Goal: Task Accomplishment & Management: Manage account settings

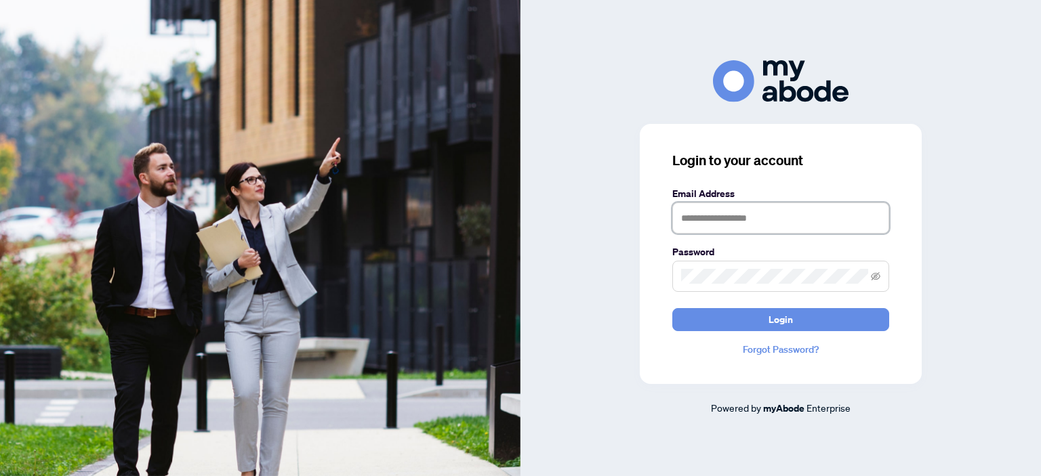
type input "**********"
click at [772, 317] on span "Login" at bounding box center [780, 320] width 24 height 22
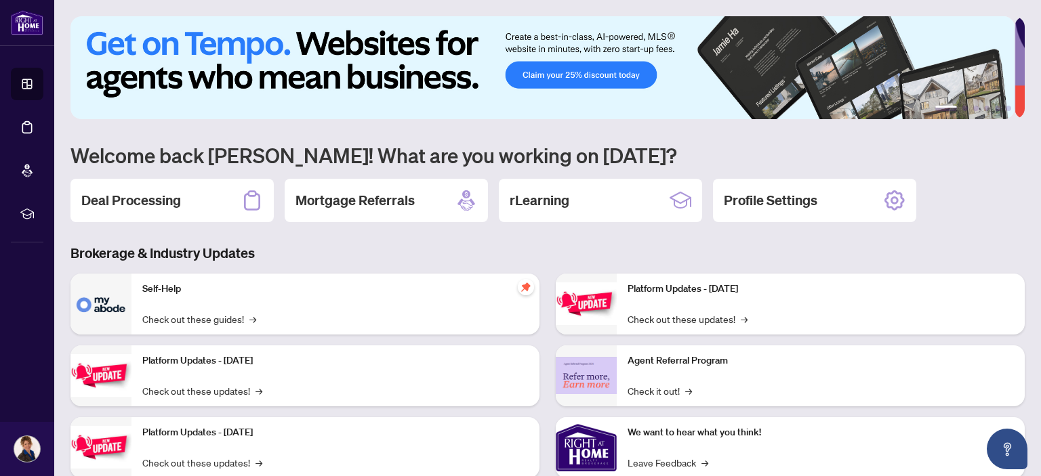
click at [120, 193] on h2 "Deal Processing" at bounding box center [131, 200] width 100 height 19
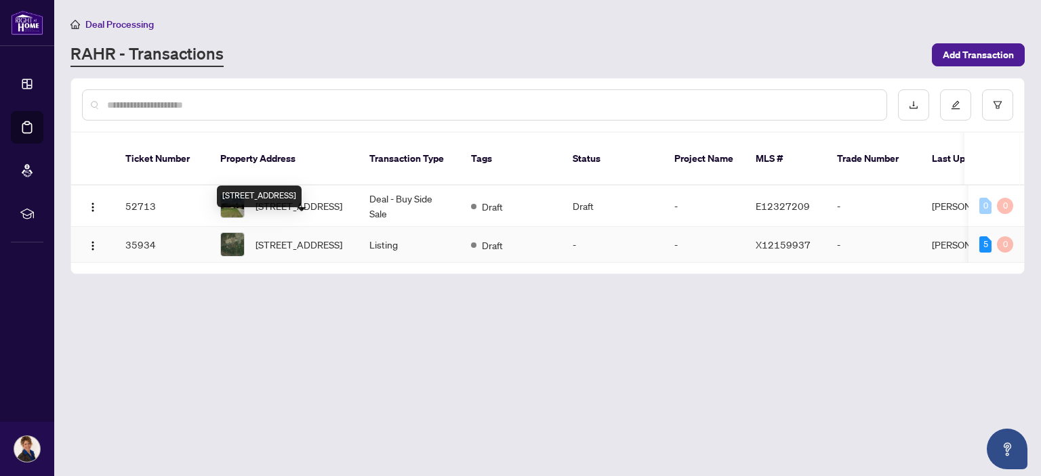
click at [296, 237] on span "[STREET_ADDRESS]" at bounding box center [298, 244] width 87 height 15
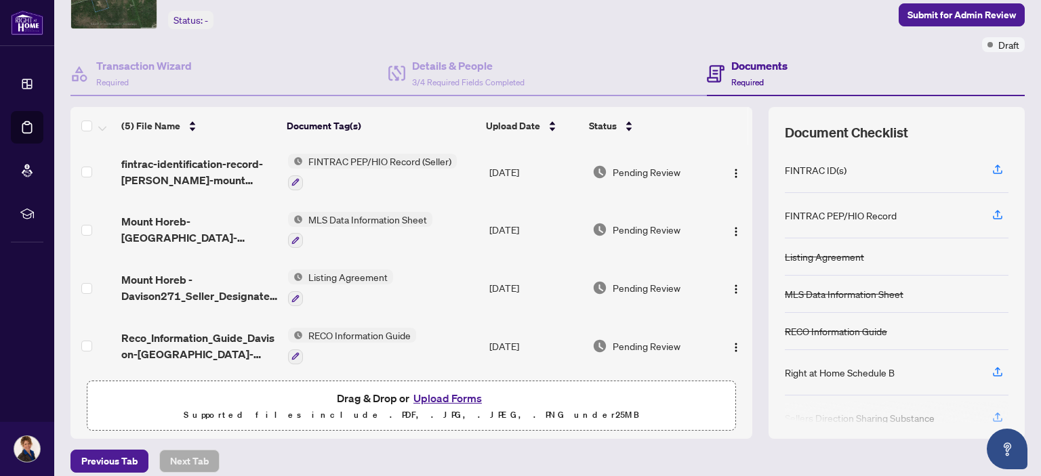
scroll to position [89, 0]
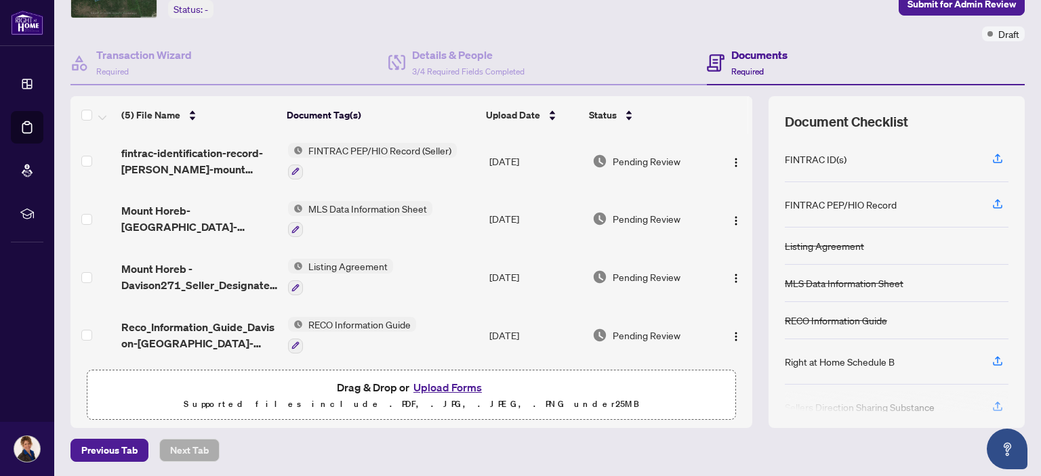
click at [441, 383] on button "Upload Forms" at bounding box center [447, 388] width 77 height 18
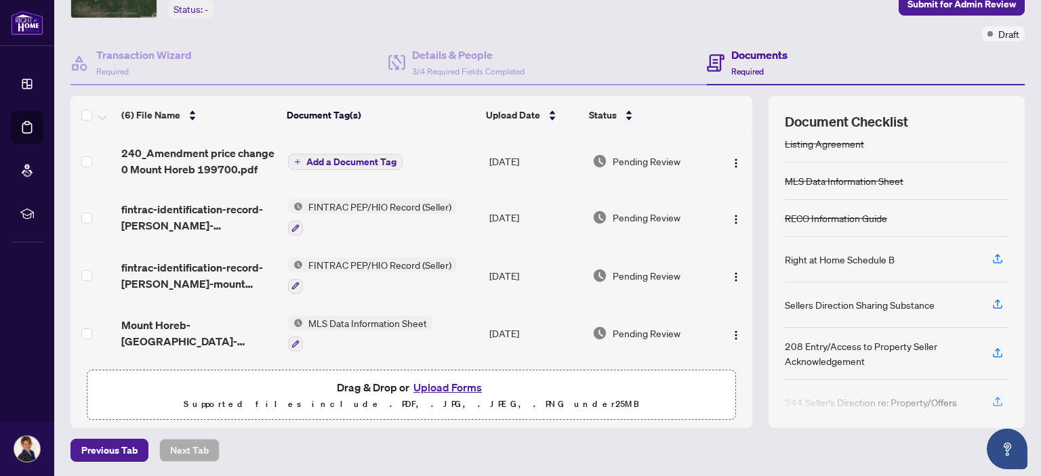
scroll to position [118, 0]
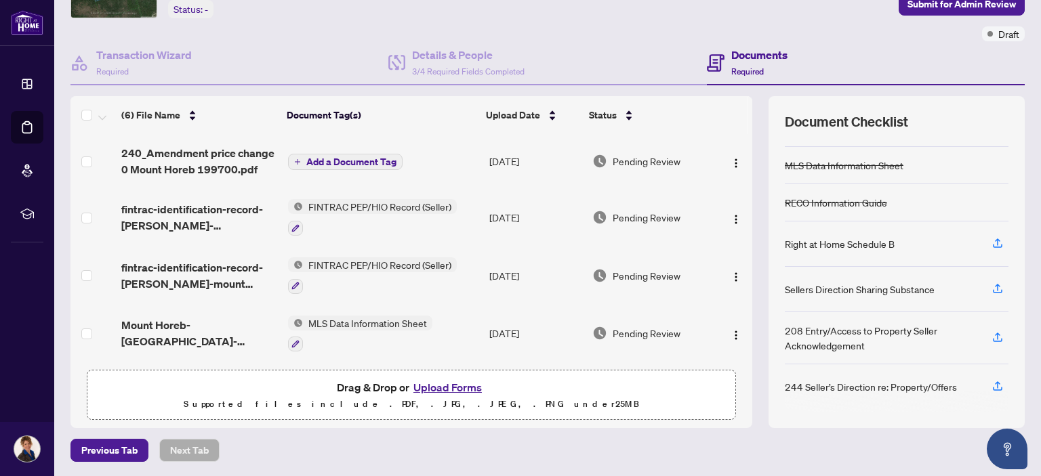
click at [355, 157] on span "Add a Document Tag" at bounding box center [351, 161] width 90 height 9
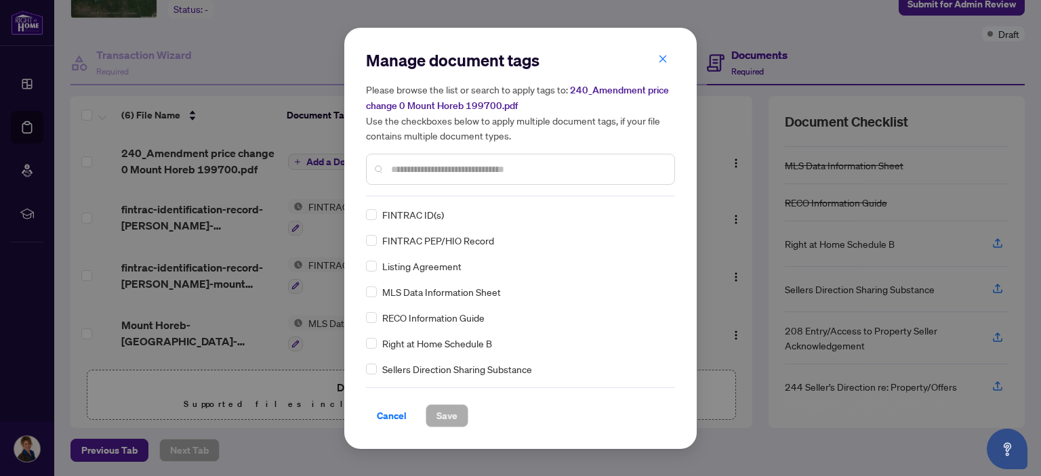
click at [402, 167] on input "text" at bounding box center [527, 169] width 272 height 15
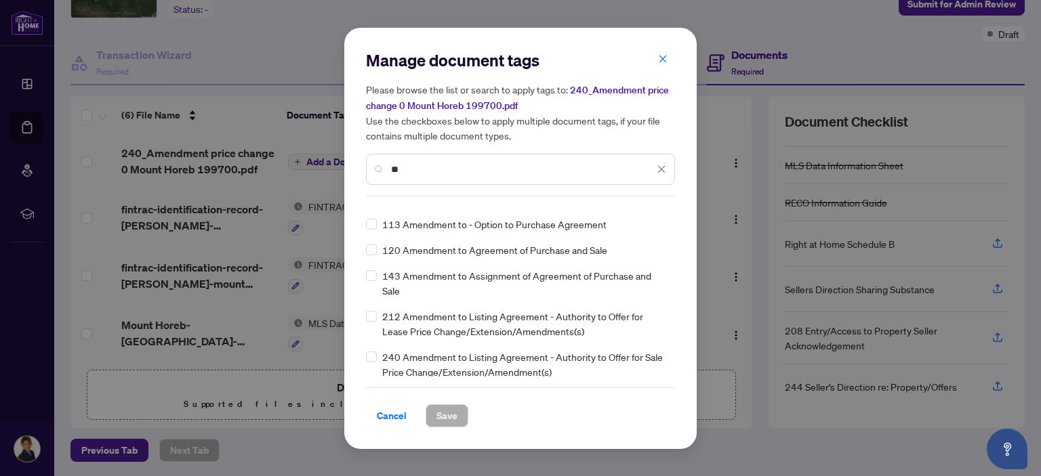
scroll to position [135, 0]
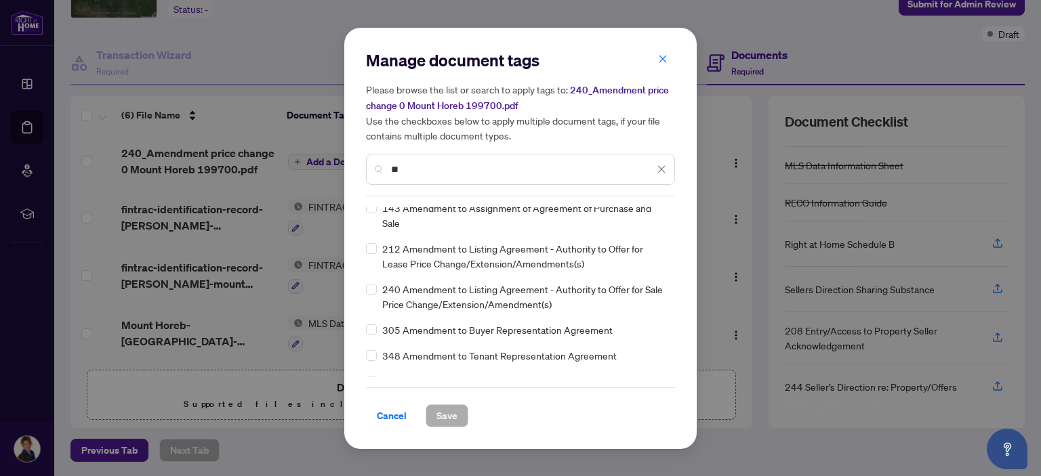
click at [463, 300] on span "240 Amendment to Listing Agreement - Authority to Offer for Sale Price Change/E…" at bounding box center [524, 297] width 285 height 30
click at [570, 291] on span "240 Amendment to Listing Agreement - Authority to Offer for Sale Price Change/E…" at bounding box center [524, 297] width 285 height 30
click at [447, 287] on span "240 Amendment to Listing Agreement - Authority to Offer for Sale Price Change/E…" at bounding box center [524, 297] width 285 height 30
click at [406, 168] on input "**" at bounding box center [522, 169] width 263 height 15
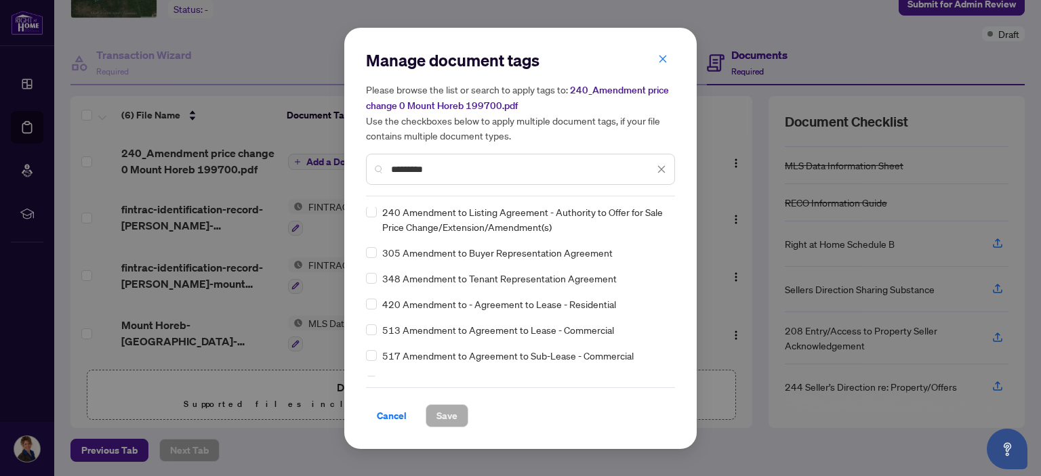
scroll to position [0, 0]
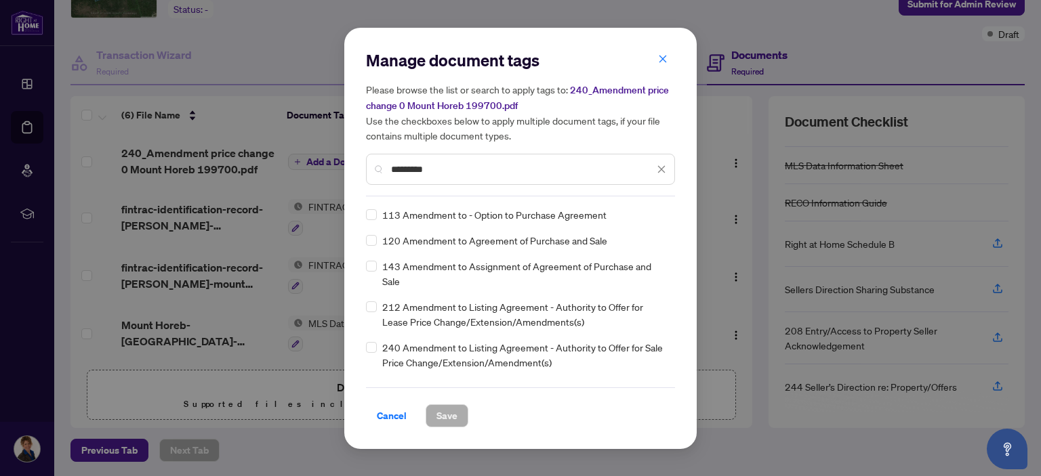
type input "*********"
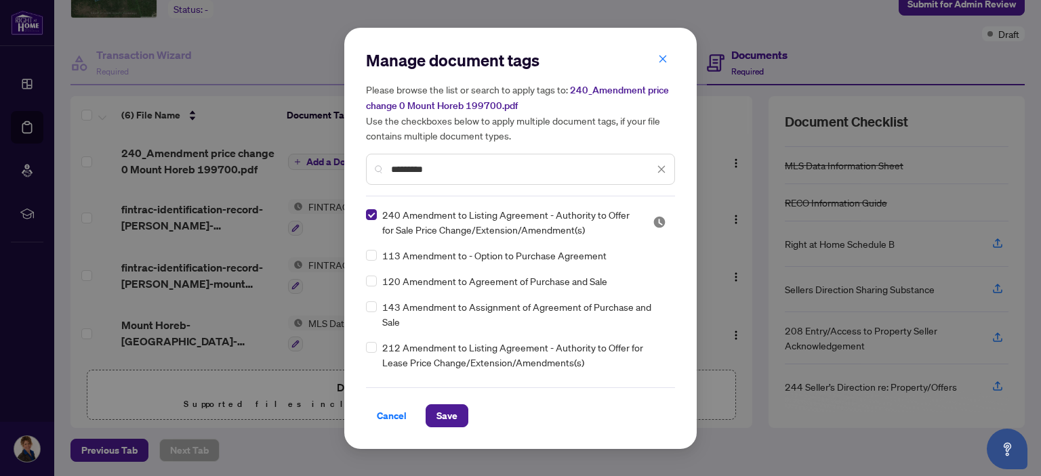
click at [436, 411] on span "Save" at bounding box center [446, 416] width 21 height 22
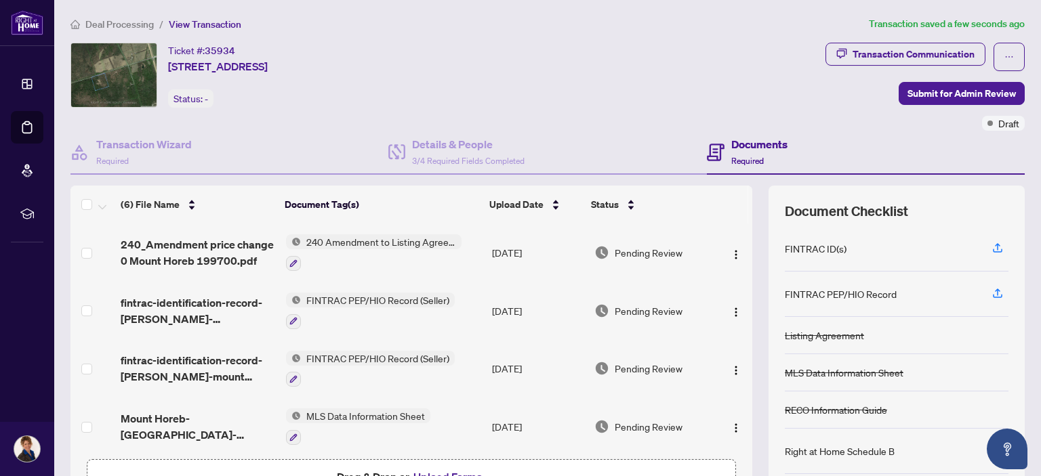
click at [976, 85] on span "Submit for Admin Review" at bounding box center [961, 94] width 108 height 22
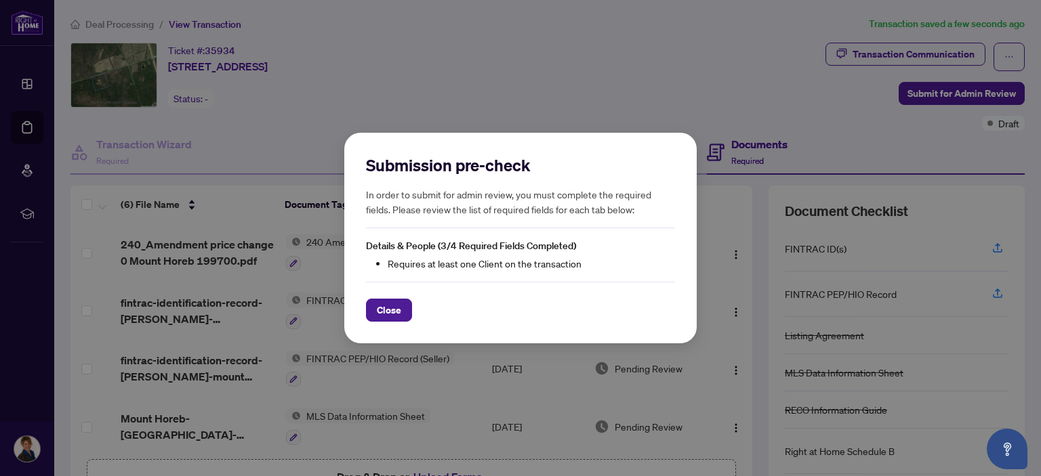
click at [387, 311] on span "Close" at bounding box center [389, 310] width 24 height 22
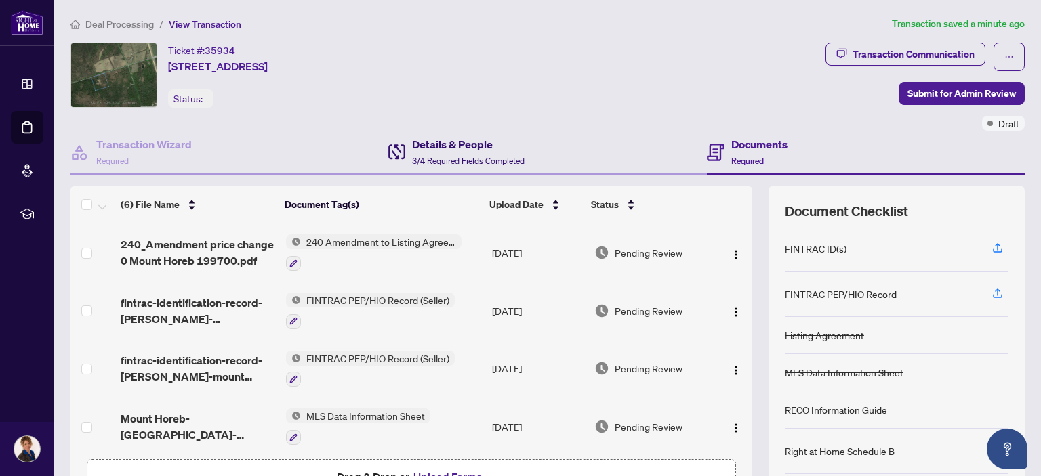
click at [461, 142] on h4 "Details & People" at bounding box center [468, 144] width 112 height 16
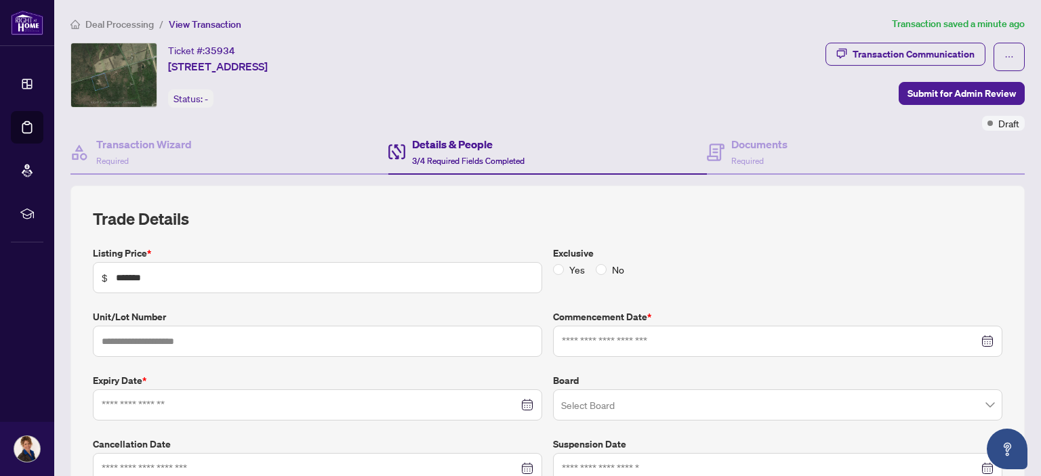
type input "**********"
click at [152, 273] on input "*******" at bounding box center [324, 277] width 417 height 15
type input "*"
type input "*******"
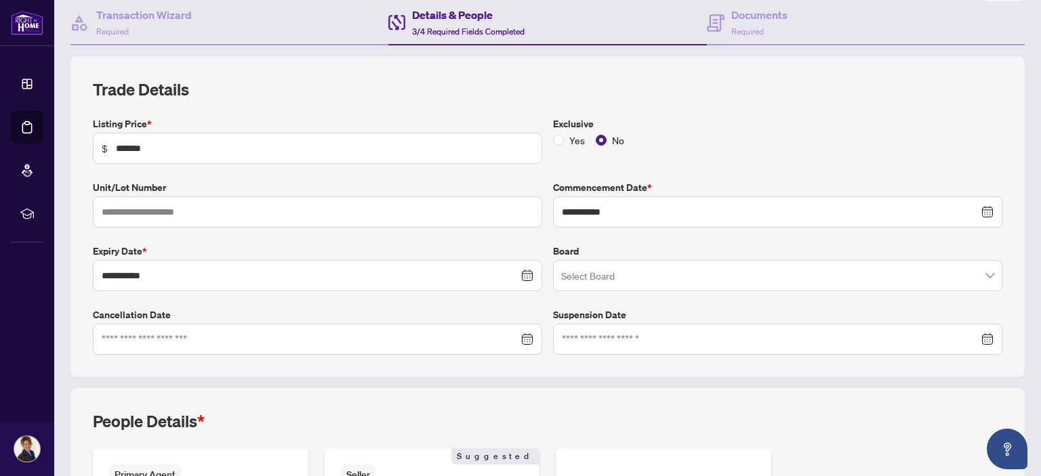
scroll to position [135, 0]
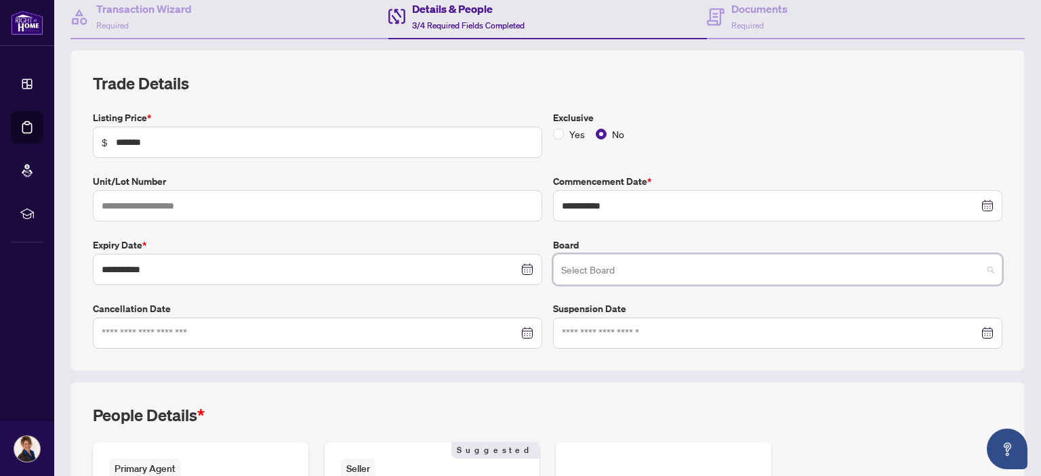
click at [655, 268] on input "search" at bounding box center [771, 272] width 421 height 30
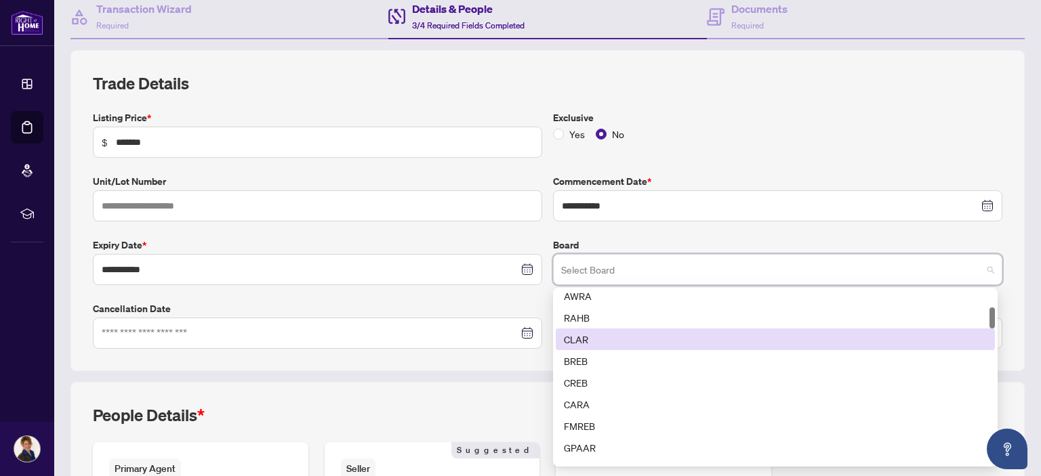
click at [576, 337] on div "CLAR" at bounding box center [775, 339] width 423 height 15
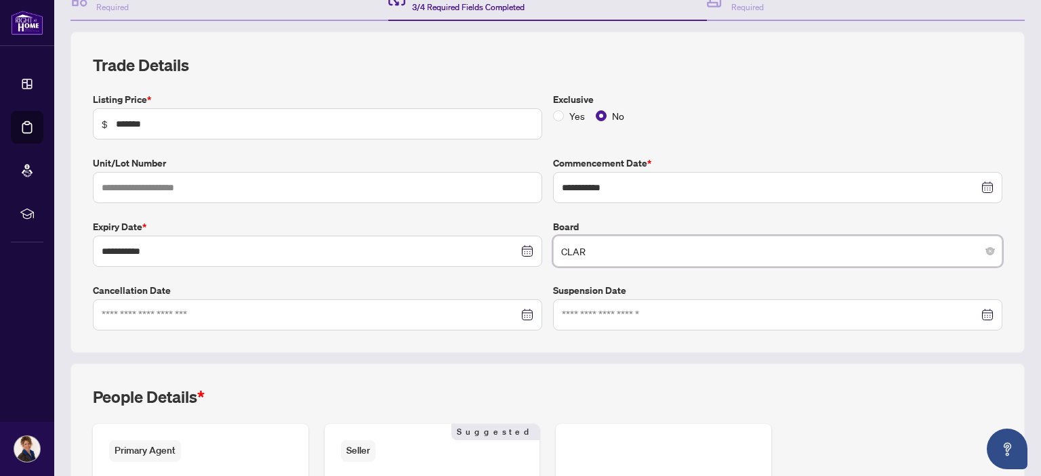
scroll to position [357, 0]
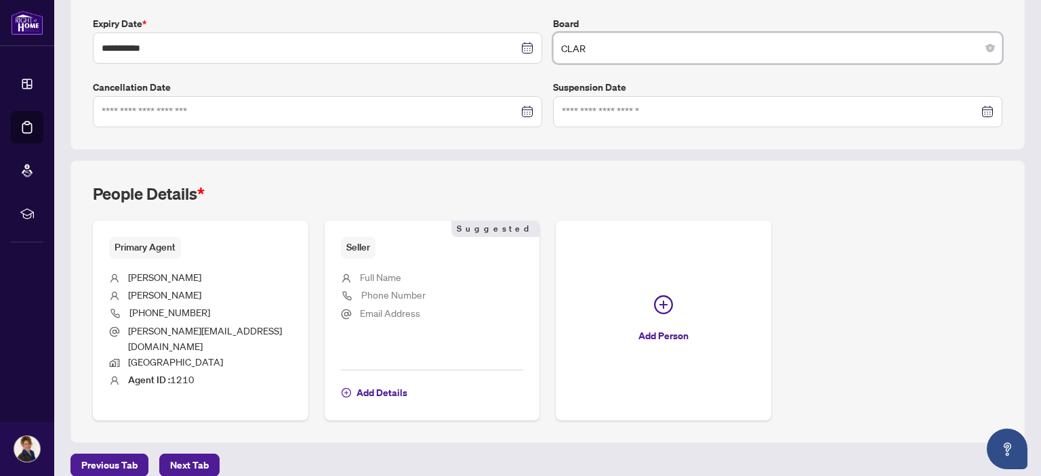
click at [655, 295] on icon "plus-circle" at bounding box center [663, 304] width 19 height 19
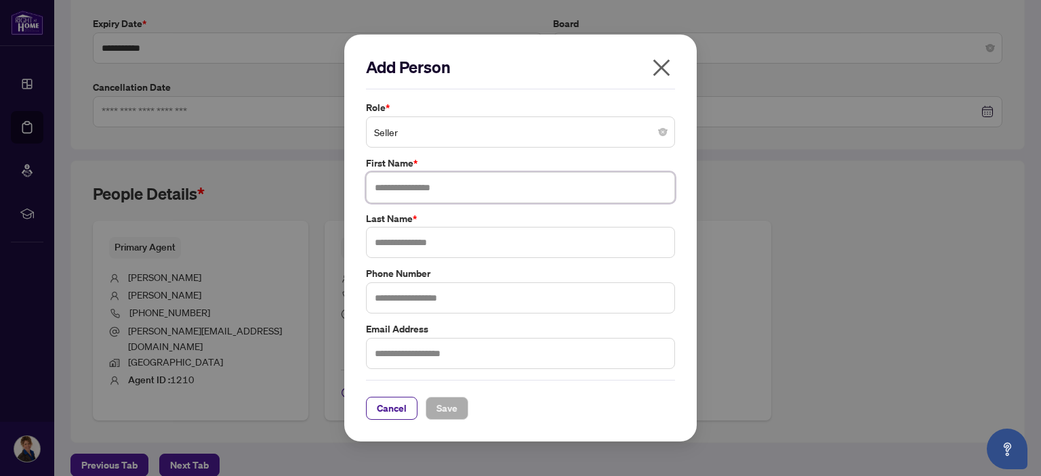
click at [404, 190] on input "text" at bounding box center [520, 187] width 309 height 31
type input "********"
click at [395, 238] on input "text" at bounding box center [520, 242] width 309 height 31
type input "*******"
click at [405, 295] on input "text" at bounding box center [520, 297] width 309 height 31
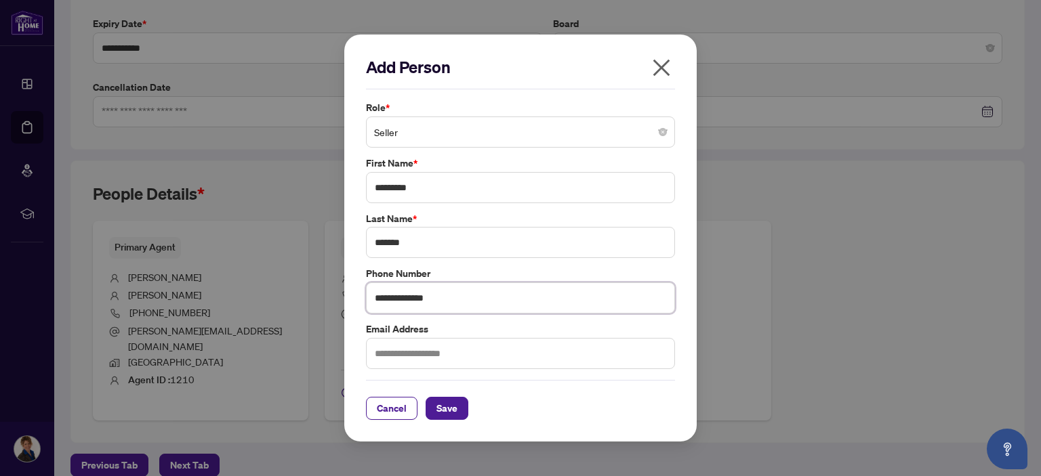
type input "**********"
click at [382, 352] on input "text" at bounding box center [520, 353] width 309 height 31
type input "**********"
click at [442, 403] on span "Save" at bounding box center [446, 409] width 21 height 22
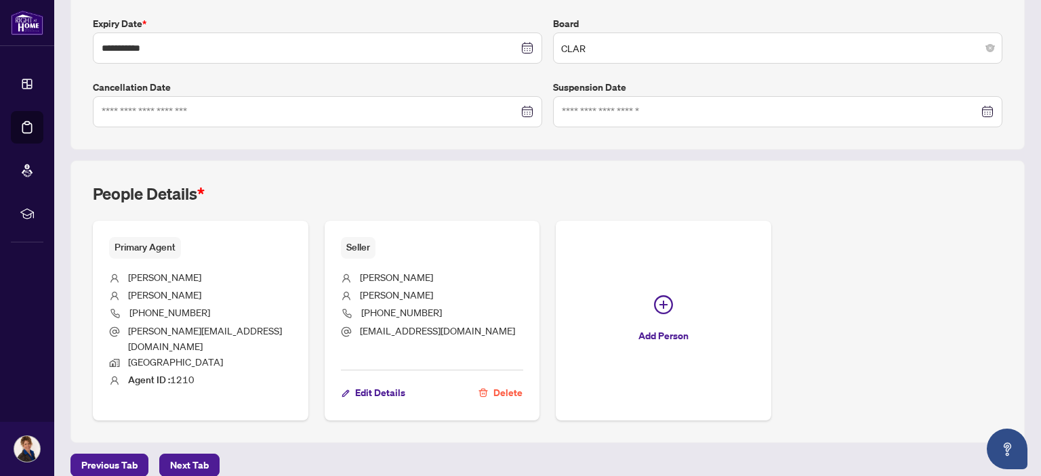
click at [659, 301] on icon "plus-circle" at bounding box center [663, 305] width 8 height 8
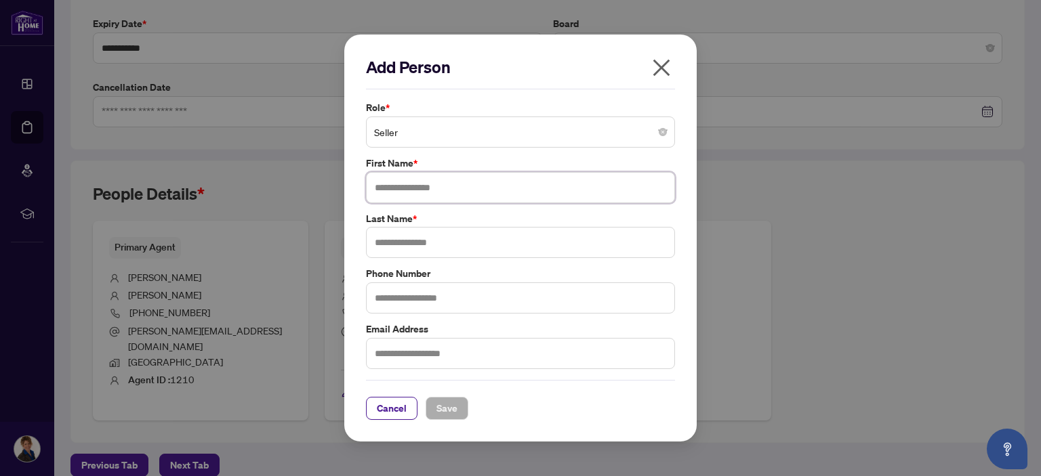
click at [383, 188] on input "text" at bounding box center [520, 187] width 309 height 31
type input "***"
click at [377, 240] on input "text" at bounding box center [520, 242] width 309 height 31
type input "*******"
click at [379, 301] on input "text" at bounding box center [520, 297] width 309 height 31
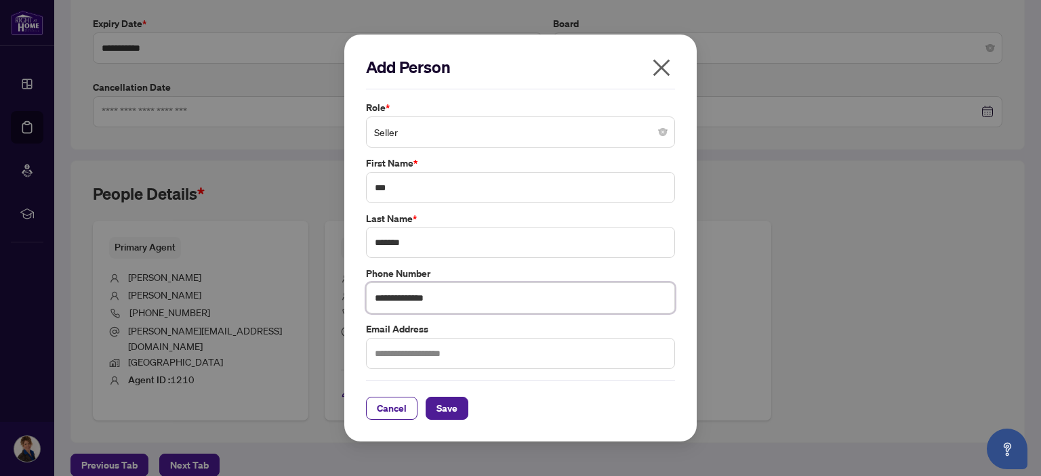
type input "**********"
click at [387, 350] on input "text" at bounding box center [520, 353] width 309 height 31
type input "**********"
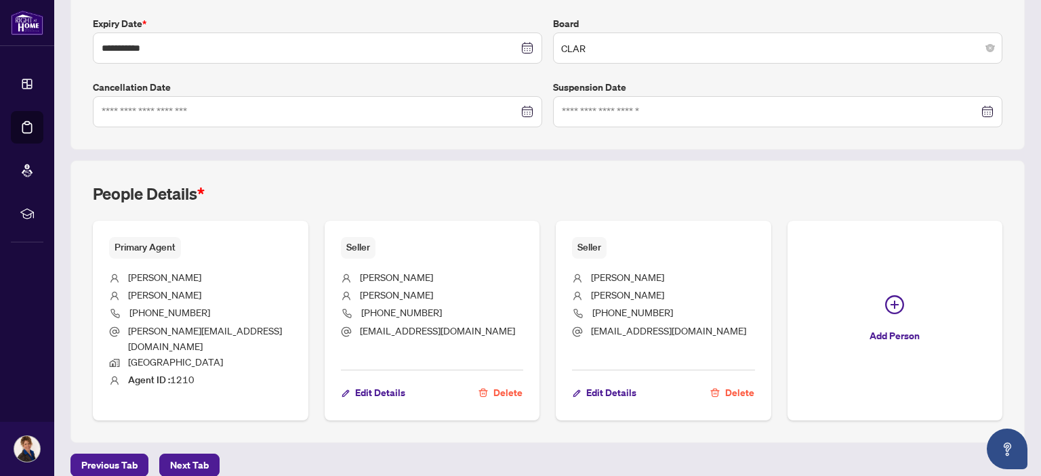
click at [197, 455] on span "Next Tab" at bounding box center [189, 466] width 39 height 22
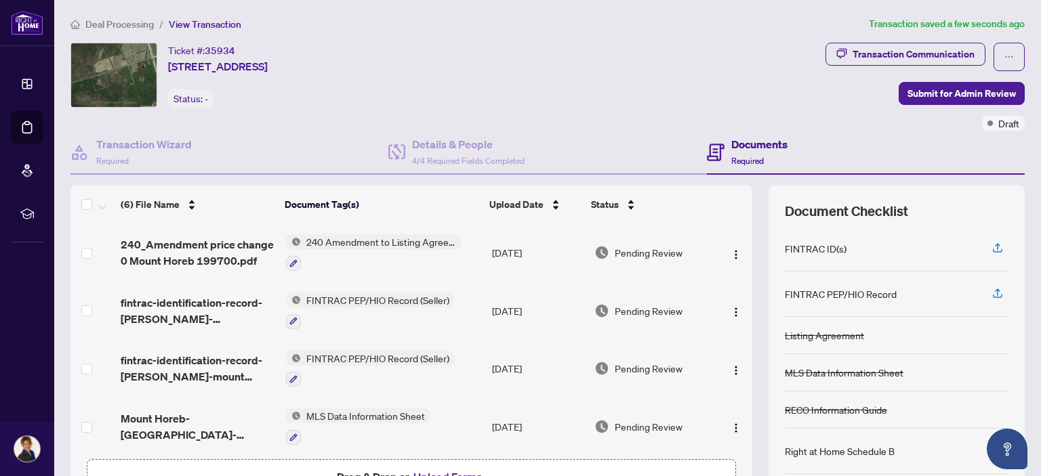
click at [959, 89] on span "Submit for Admin Review" at bounding box center [961, 94] width 108 height 22
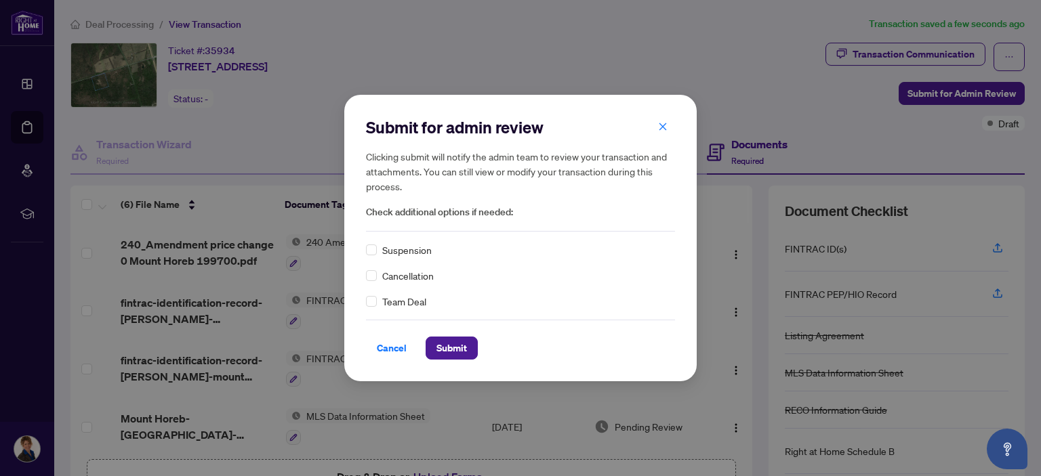
click at [461, 349] on span "Submit" at bounding box center [451, 348] width 30 height 22
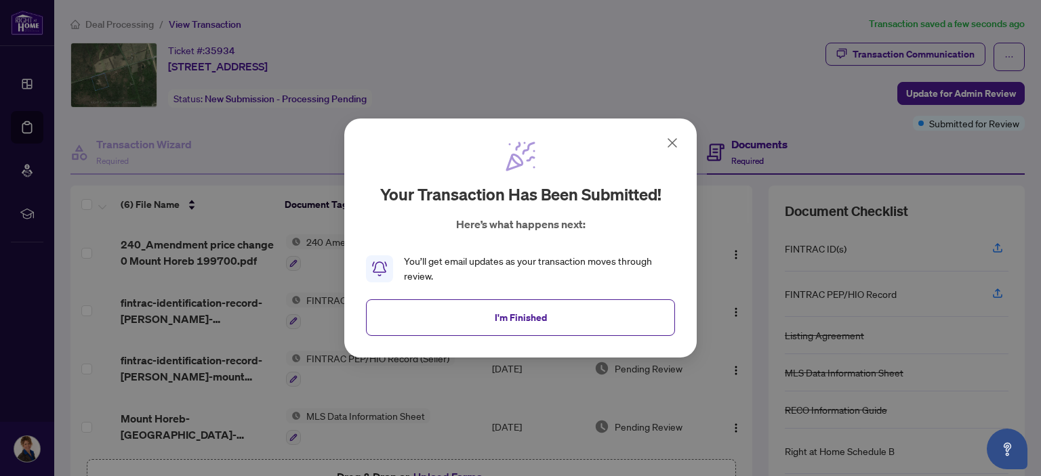
click at [521, 316] on span "I'm Finished" at bounding box center [521, 318] width 52 height 22
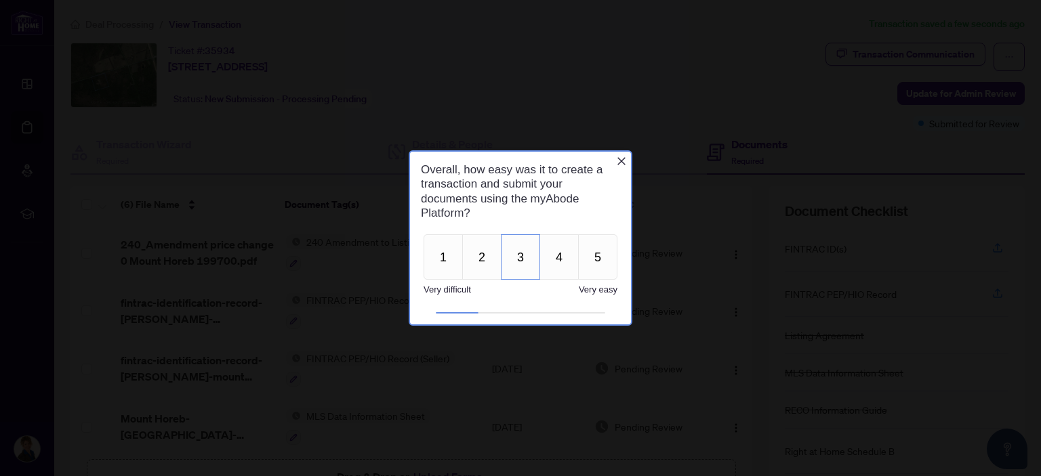
click at [523, 255] on button "3" at bounding box center [520, 256] width 39 height 45
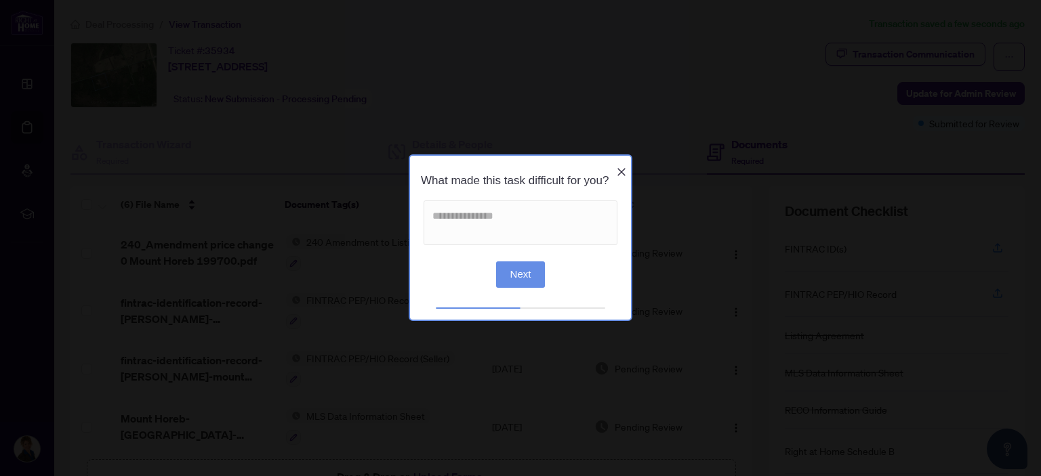
click at [524, 280] on button "Next" at bounding box center [520, 274] width 49 height 26
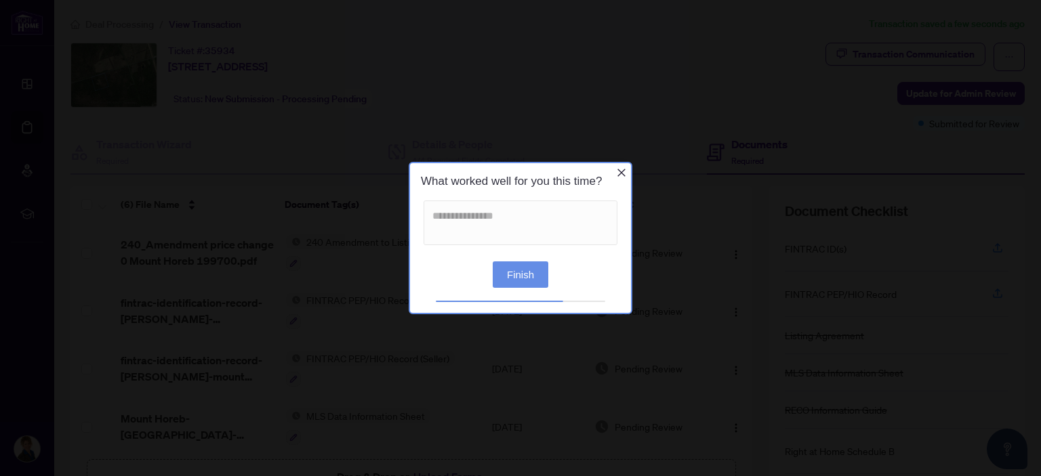
click at [524, 270] on button "Finish" at bounding box center [520, 274] width 56 height 26
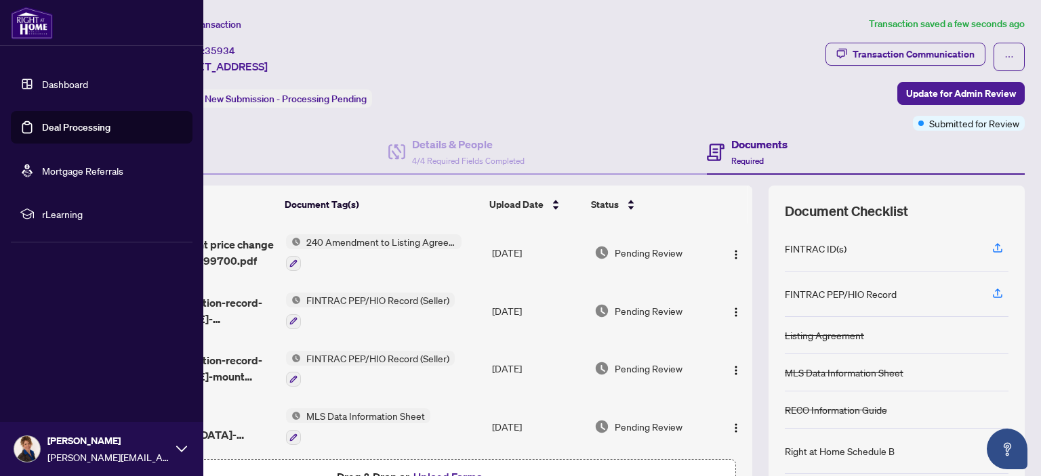
click at [70, 80] on link "Dashboard" at bounding box center [65, 84] width 46 height 12
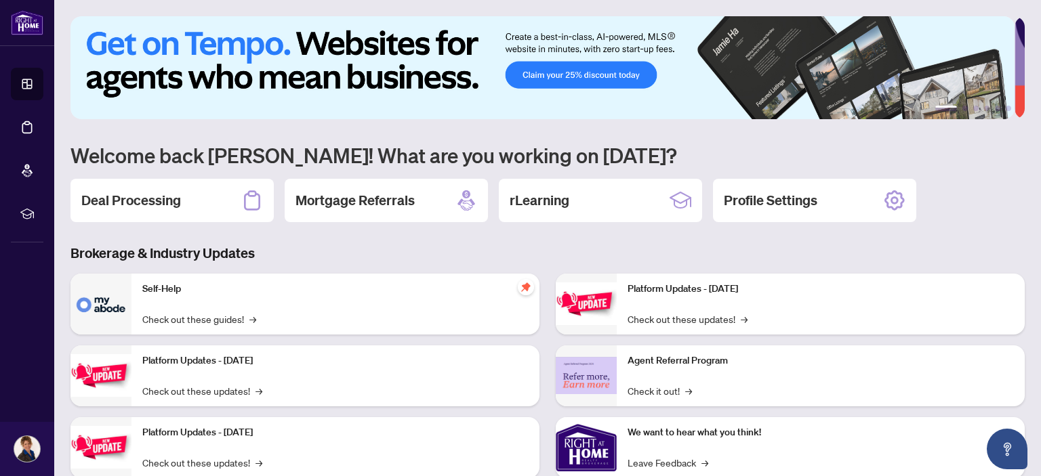
click at [166, 187] on div "Deal Processing" at bounding box center [171, 200] width 203 height 43
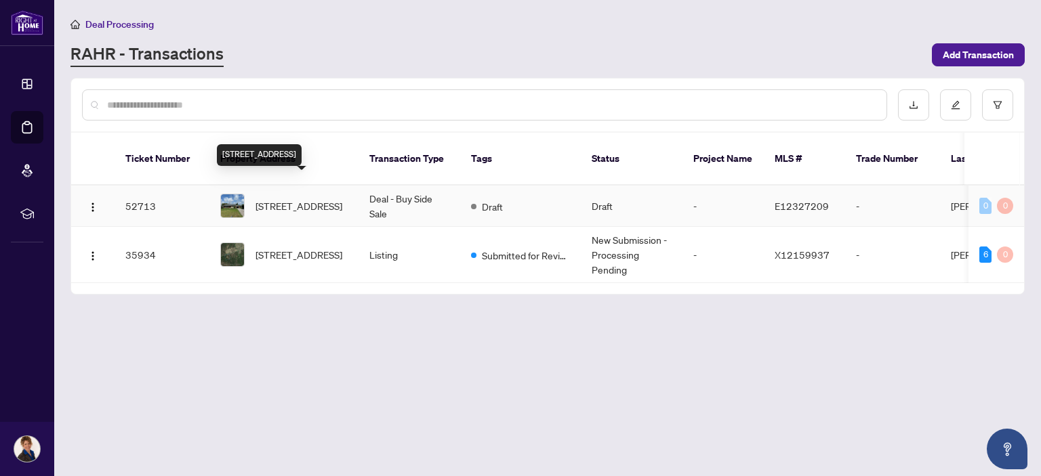
click at [287, 198] on span "[STREET_ADDRESS]" at bounding box center [298, 205] width 87 height 15
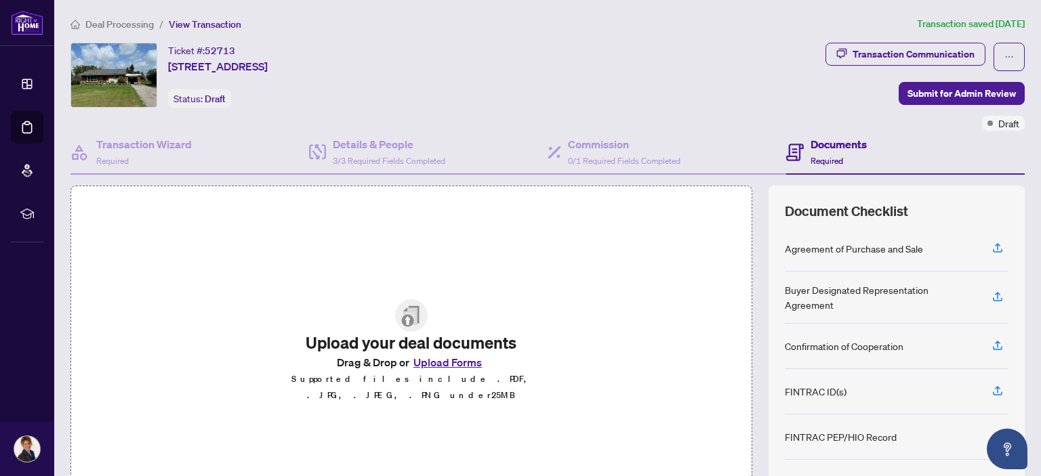
click at [433, 366] on button "Upload Forms" at bounding box center [447, 363] width 77 height 18
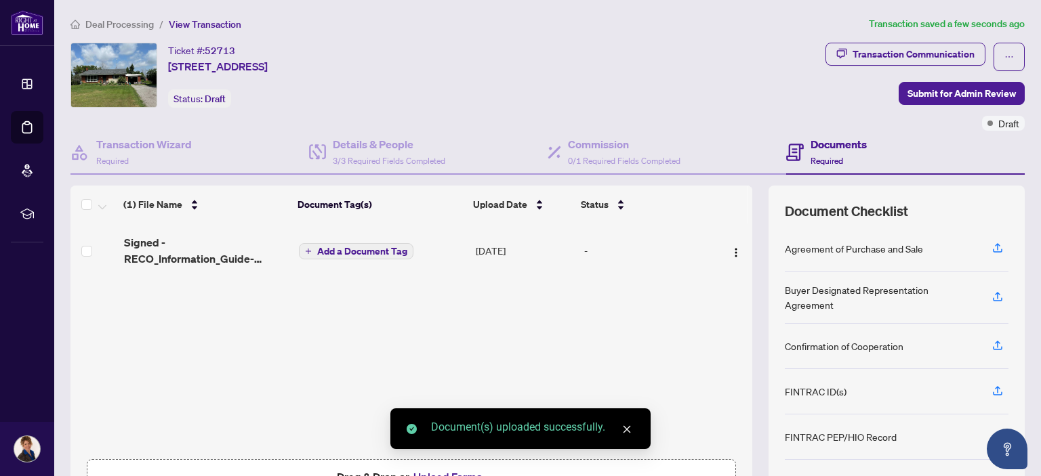
click at [355, 247] on span "Add a Document Tag" at bounding box center [362, 251] width 90 height 9
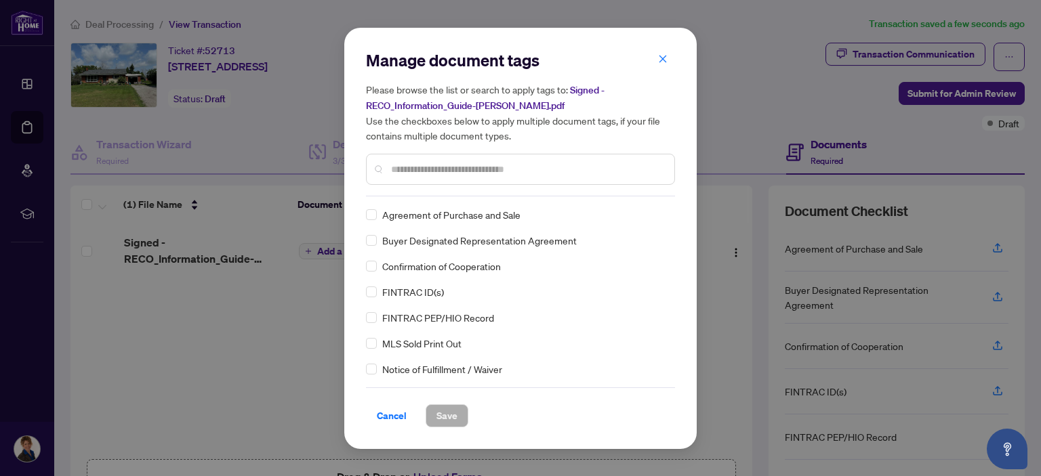
click at [387, 163] on div at bounding box center [520, 169] width 309 height 31
click at [401, 167] on input "text" at bounding box center [527, 169] width 272 height 15
type input "****"
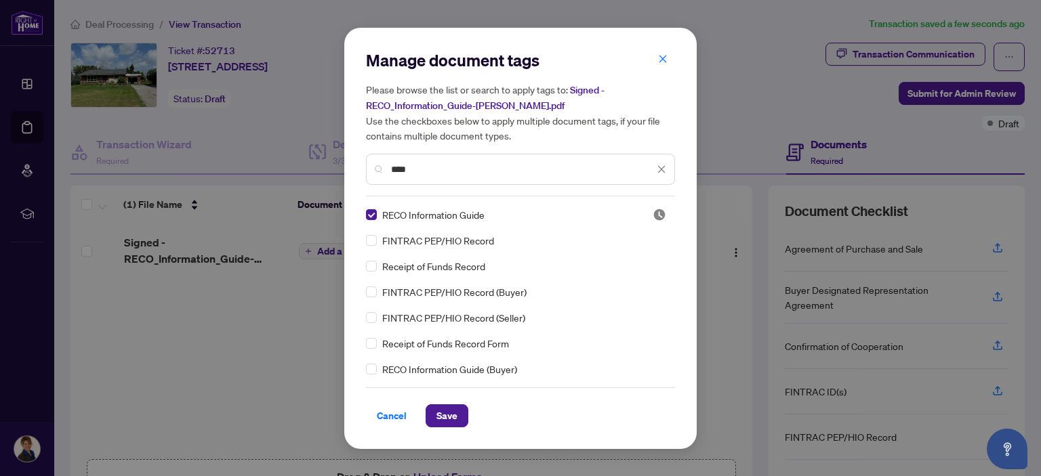
click at [442, 410] on span "Save" at bounding box center [446, 416] width 21 height 22
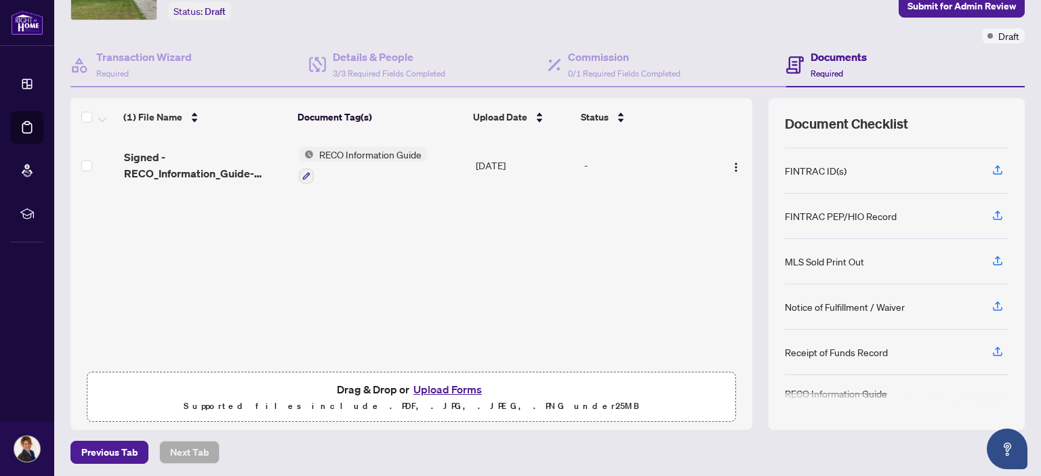
scroll to position [89, 0]
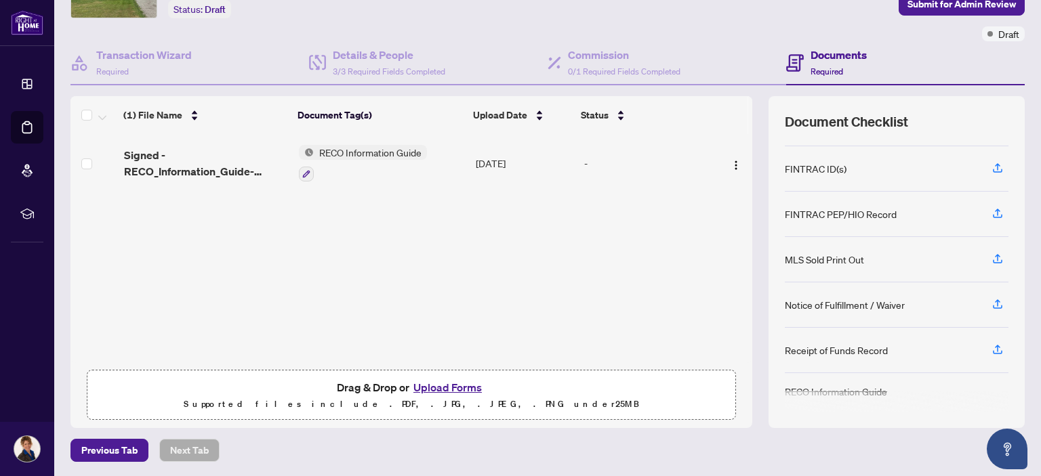
click at [438, 385] on button "Upload Forms" at bounding box center [447, 388] width 77 height 18
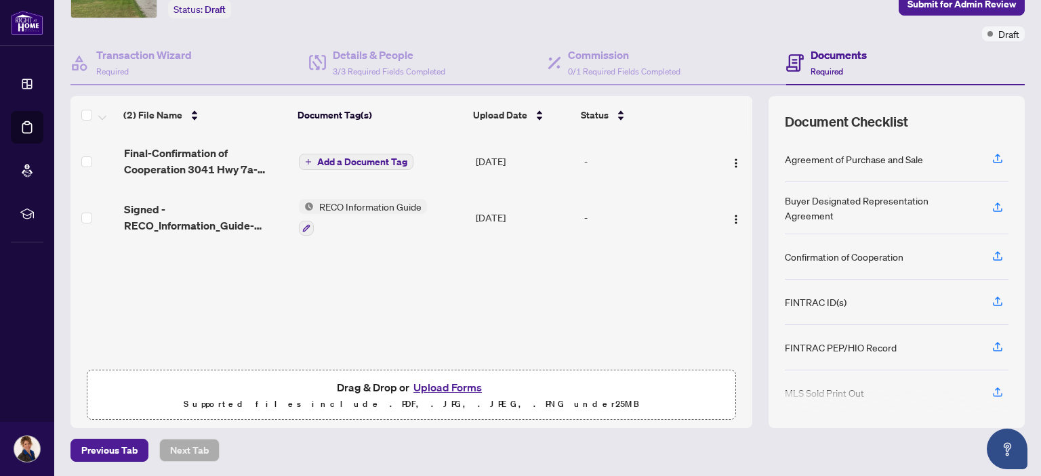
click at [306, 159] on icon "plus" at bounding box center [308, 162] width 7 height 7
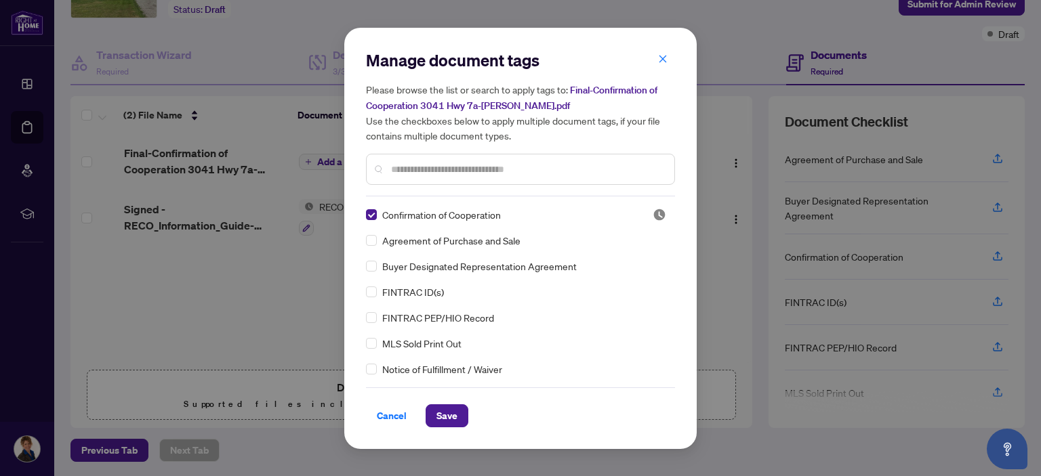
click at [441, 413] on span "Save" at bounding box center [446, 416] width 21 height 22
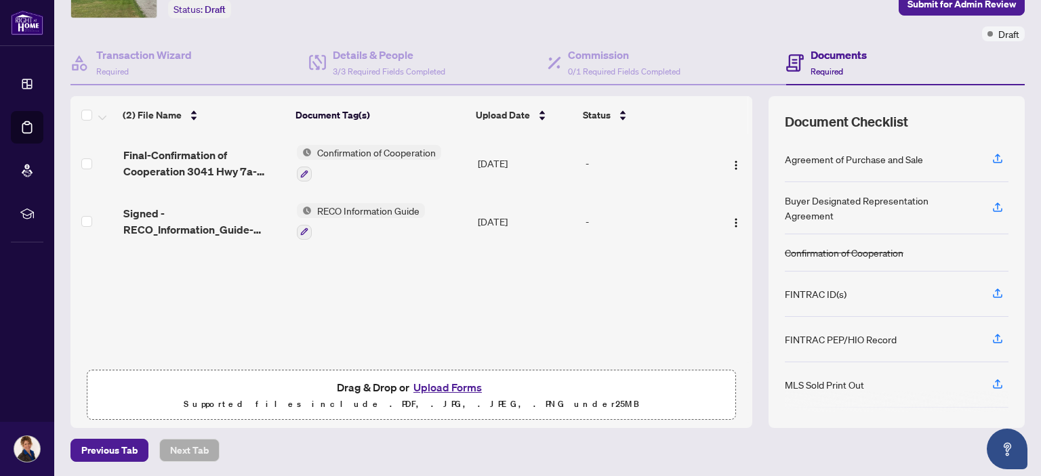
click at [446, 381] on button "Upload Forms" at bounding box center [447, 388] width 77 height 18
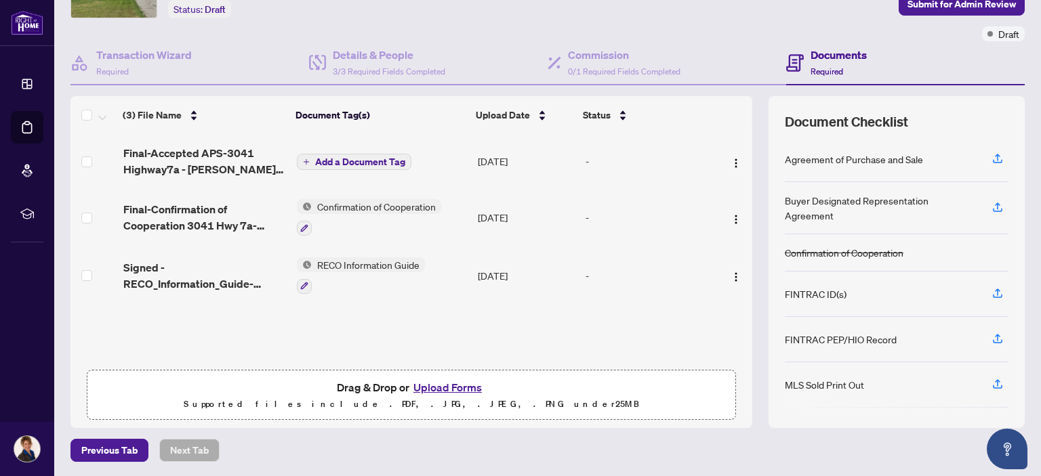
click at [328, 157] on span "Add a Document Tag" at bounding box center [360, 161] width 90 height 9
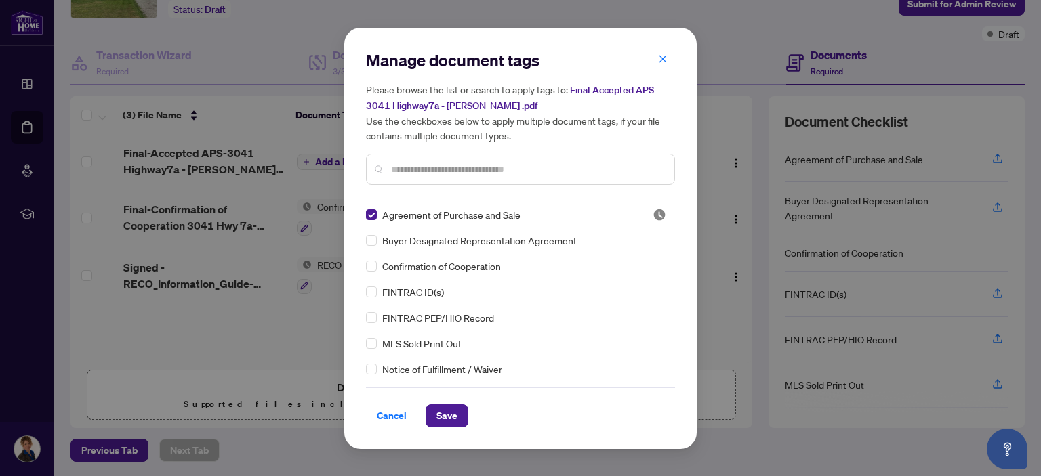
click at [442, 411] on span "Save" at bounding box center [446, 416] width 21 height 22
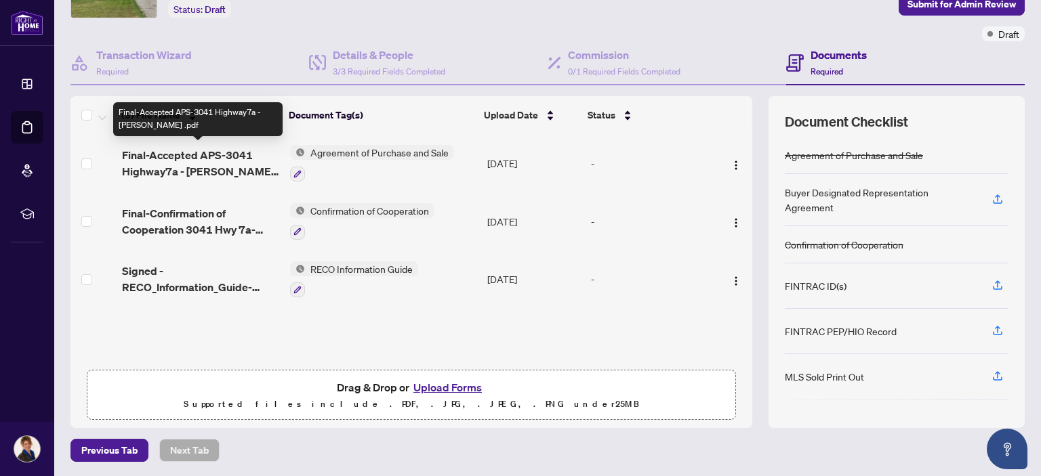
click at [209, 156] on span "Final-Accepted APS-3041 Highway7a - [PERSON_NAME] .pdf" at bounding box center [200, 163] width 157 height 33
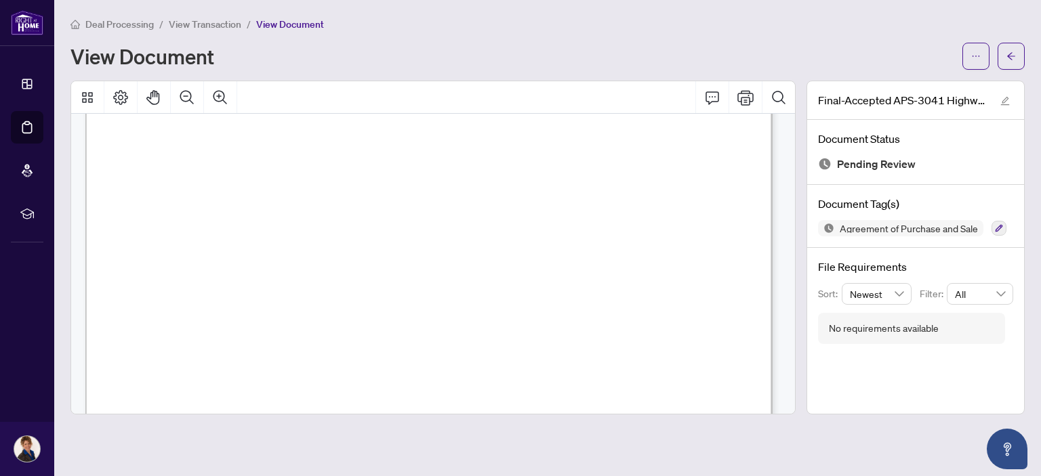
scroll to position [8343, 0]
click at [1013, 53] on icon "arrow-left" at bounding box center [1010, 55] width 9 height 9
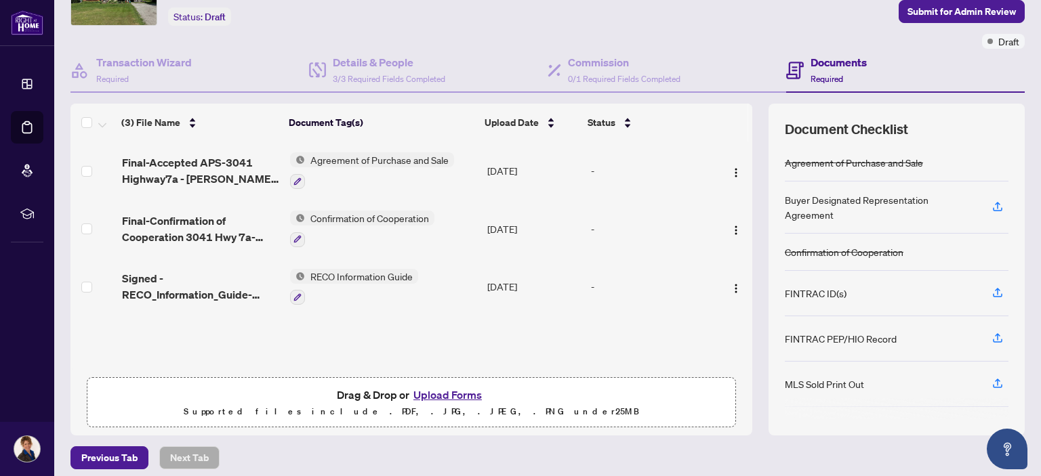
scroll to position [89, 0]
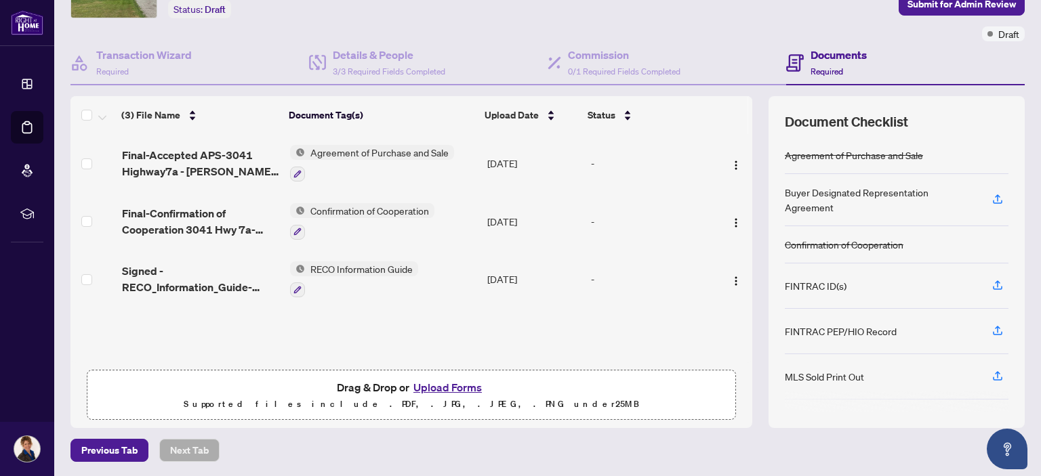
click at [434, 384] on button "Upload Forms" at bounding box center [447, 388] width 77 height 18
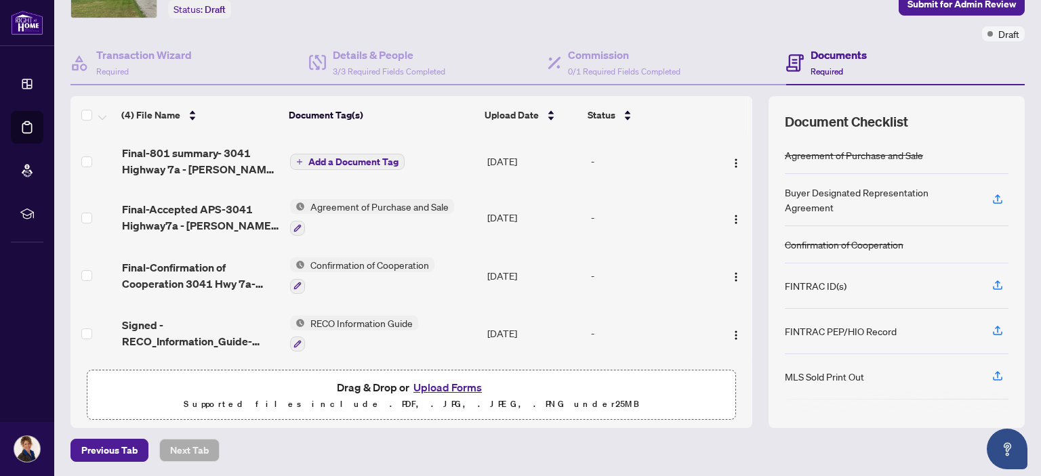
click at [344, 157] on span "Add a Document Tag" at bounding box center [353, 161] width 90 height 9
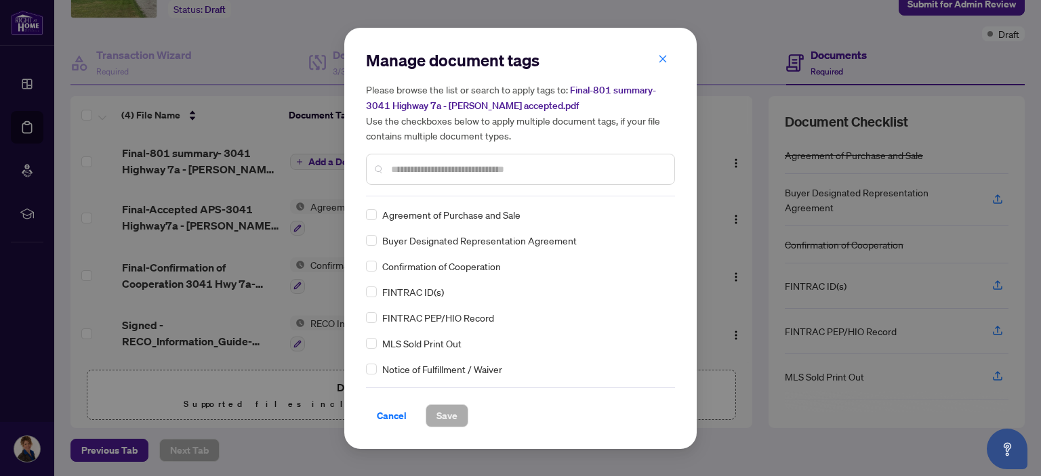
click at [401, 165] on input "text" at bounding box center [527, 169] width 272 height 15
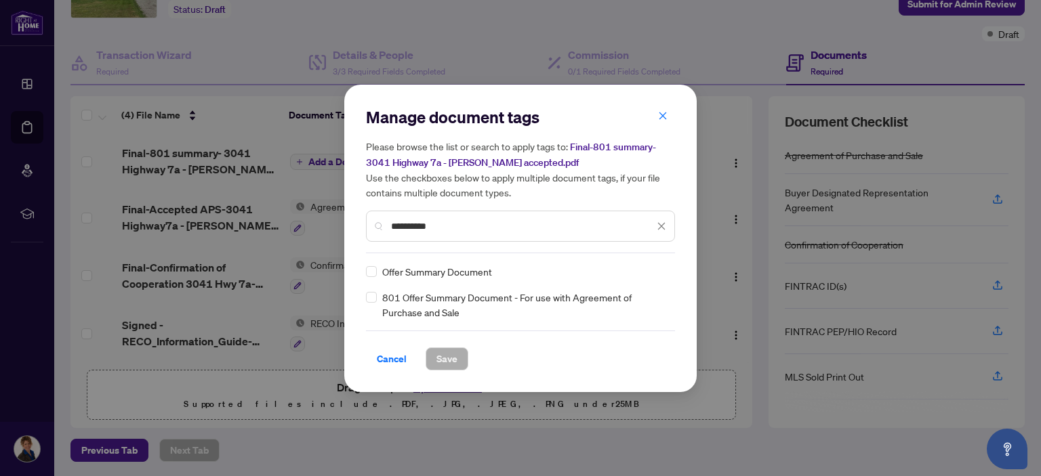
type input "**********"
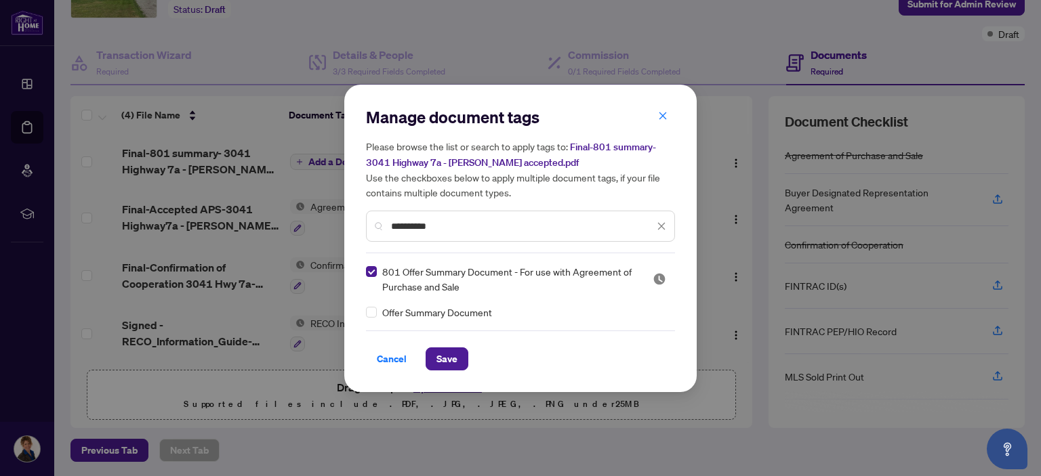
click at [442, 354] on span "Save" at bounding box center [446, 359] width 21 height 22
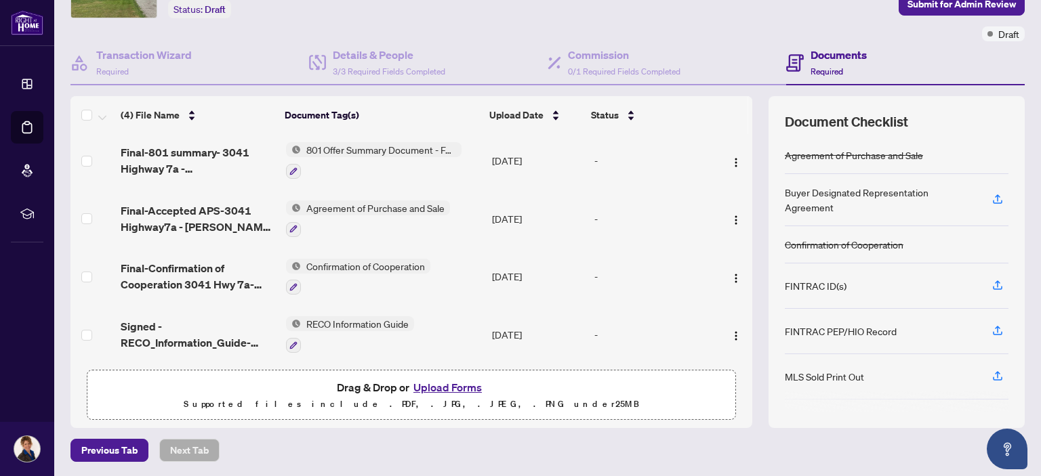
scroll to position [3, 0]
click at [438, 383] on button "Upload Forms" at bounding box center [447, 388] width 77 height 18
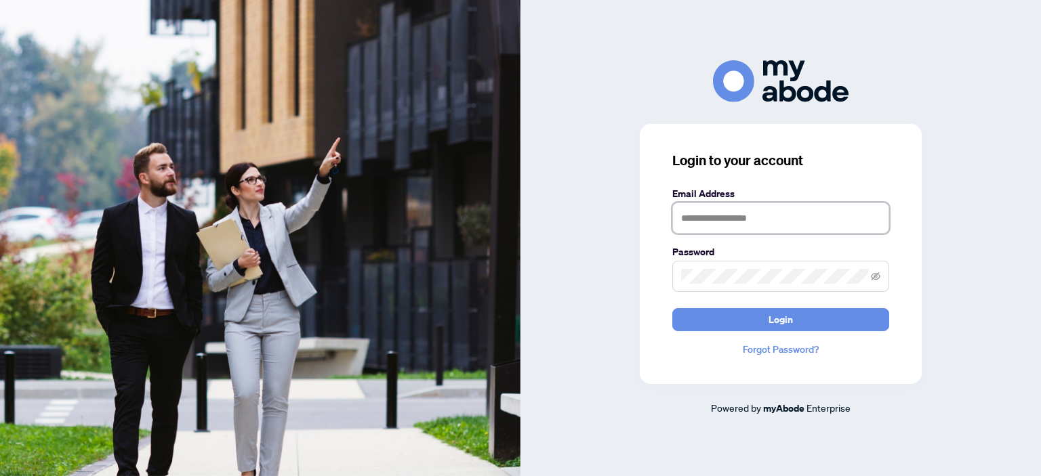
type input "**********"
click at [779, 318] on span "Login" at bounding box center [780, 320] width 24 height 22
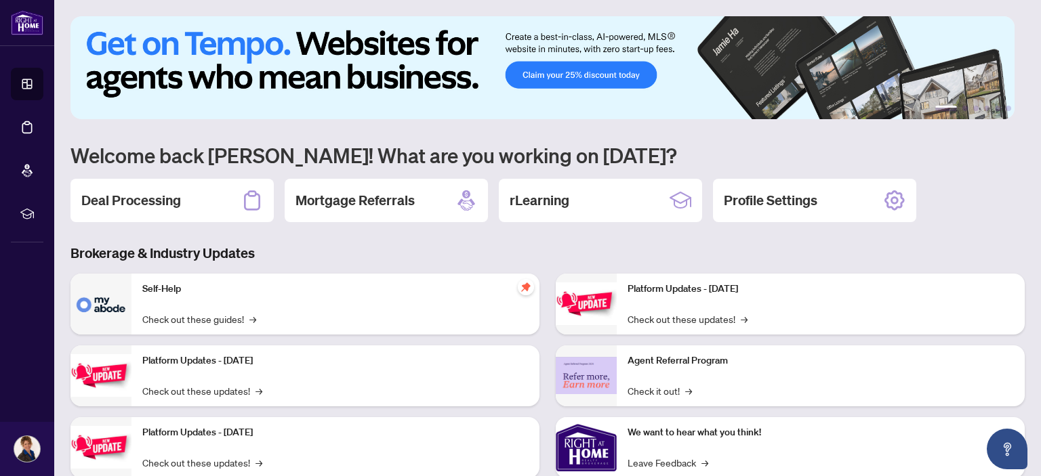
click at [165, 194] on h2 "Deal Processing" at bounding box center [131, 200] width 100 height 19
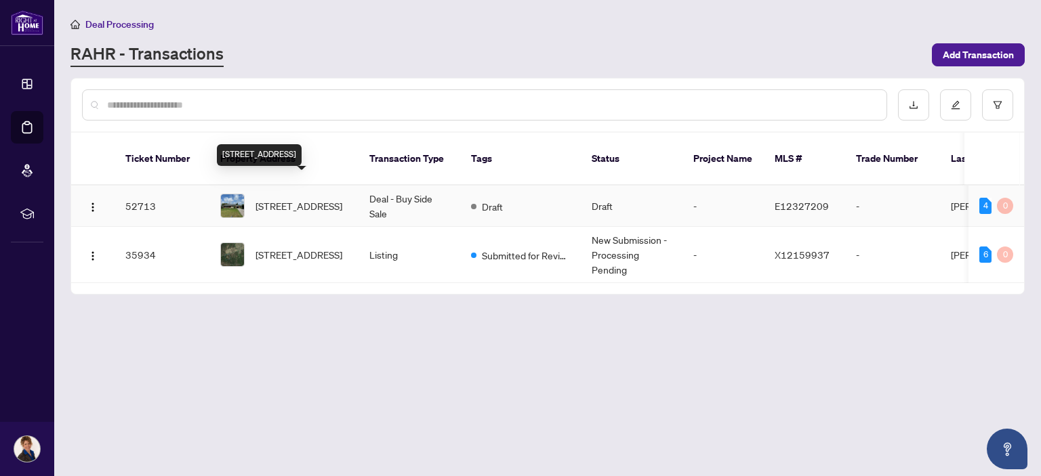
click at [299, 198] on span "[STREET_ADDRESS]" at bounding box center [298, 205] width 87 height 15
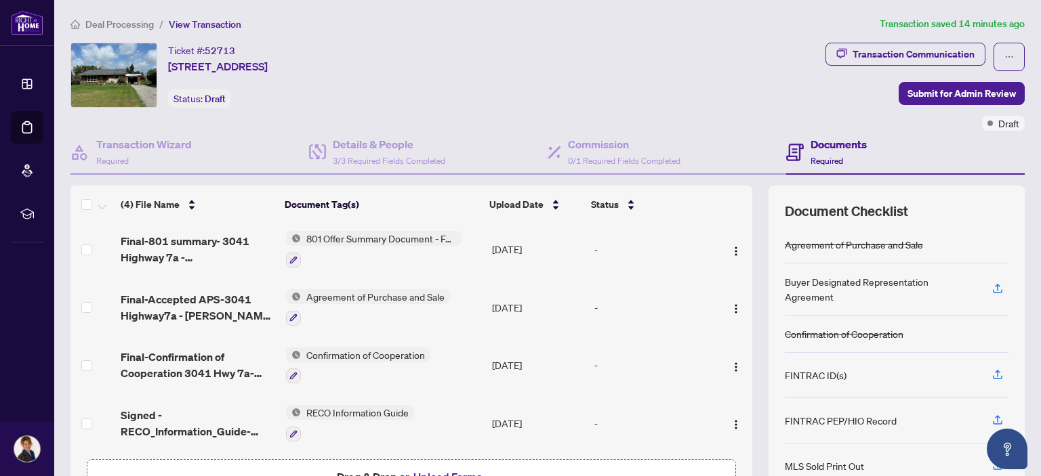
scroll to position [89, 0]
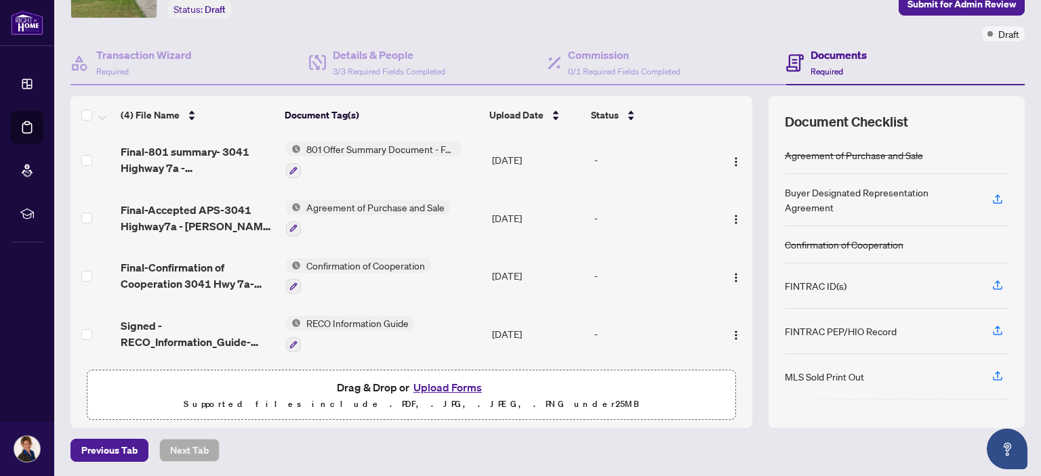
click at [440, 381] on button "Upload Forms" at bounding box center [447, 388] width 77 height 18
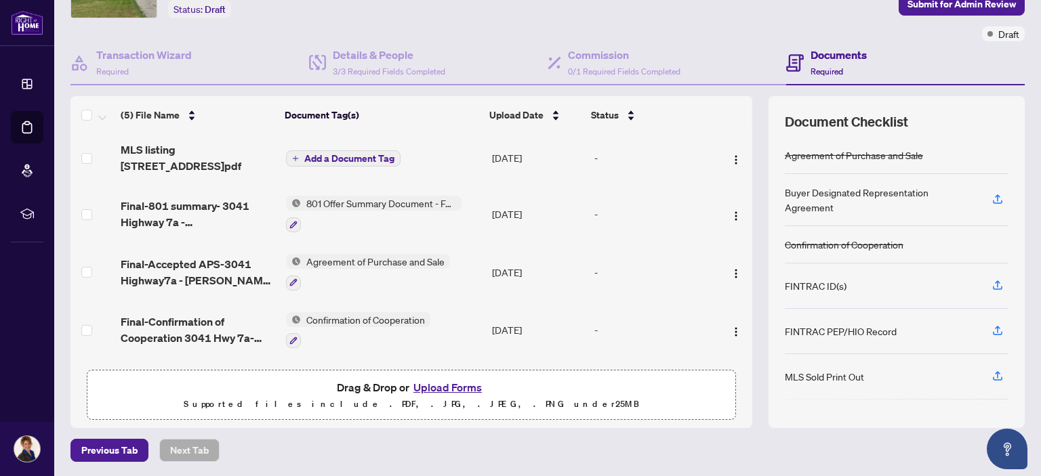
click at [323, 154] on span "Add a Document Tag" at bounding box center [349, 158] width 90 height 9
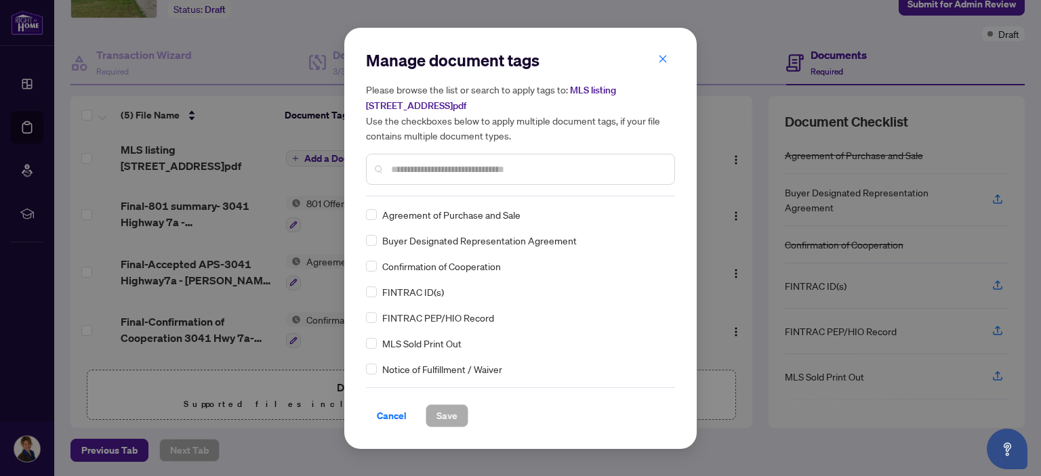
click at [398, 171] on input "text" at bounding box center [527, 169] width 272 height 15
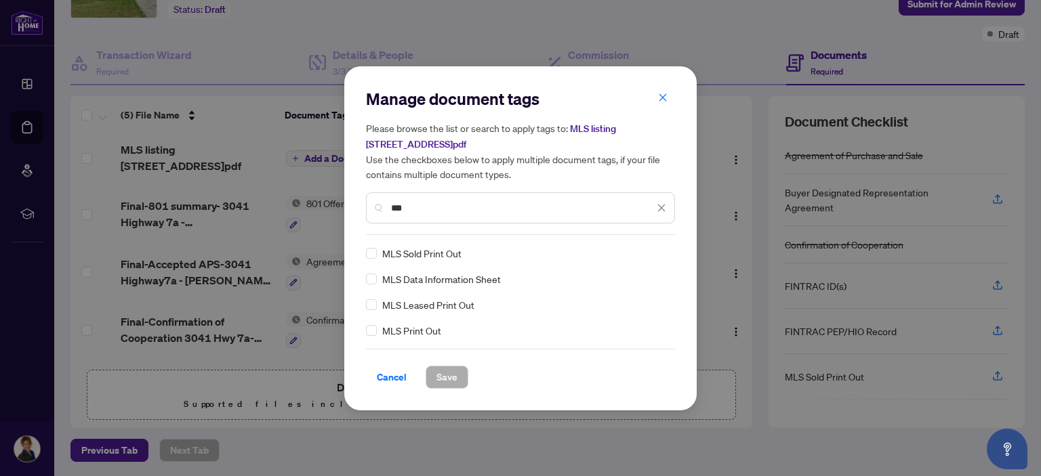
type input "***"
click at [443, 371] on span "Save" at bounding box center [446, 377] width 21 height 22
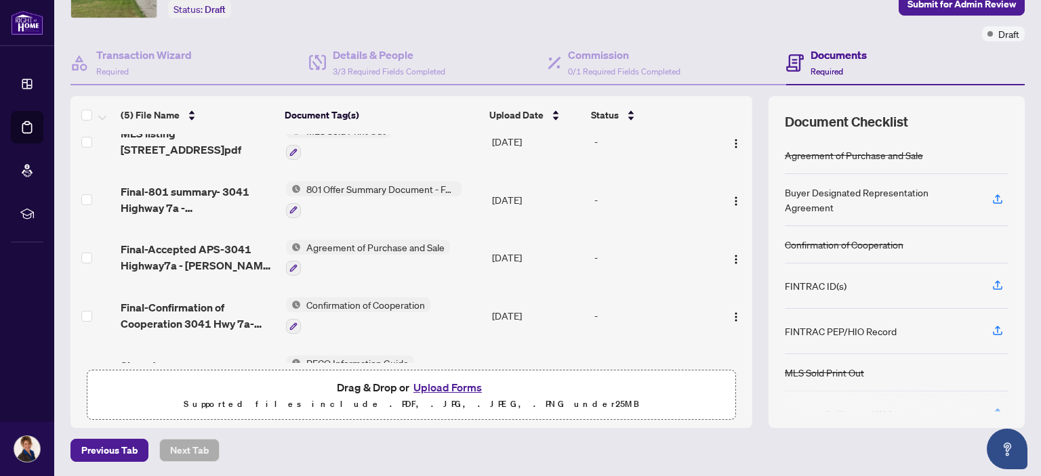
scroll to position [0, 0]
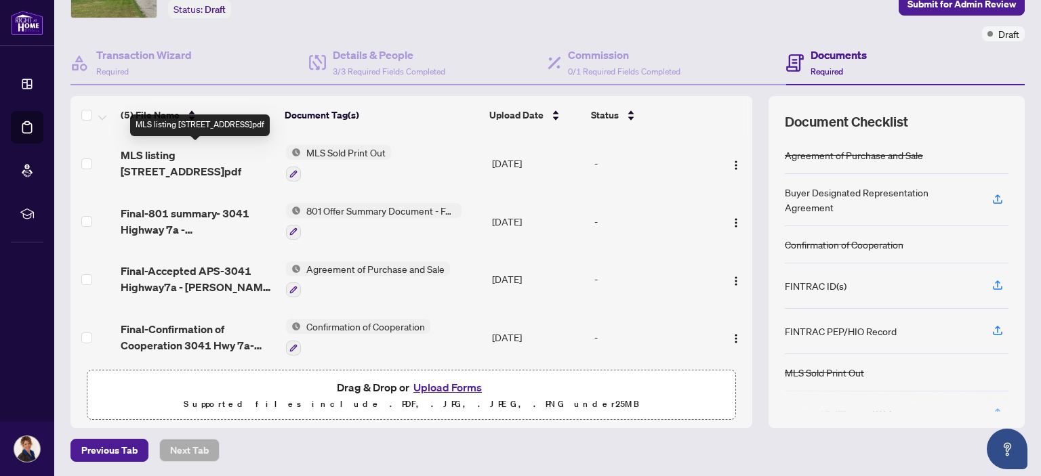
click at [179, 154] on span "MLS listing [STREET_ADDRESS]pdf" at bounding box center [198, 163] width 154 height 33
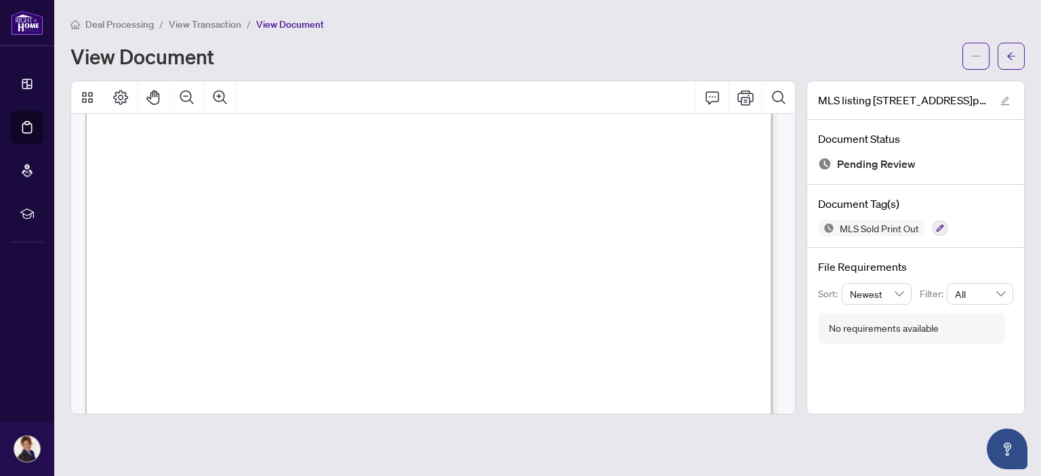
scroll to position [86, 0]
click at [1011, 51] on icon "arrow-left" at bounding box center [1010, 55] width 9 height 9
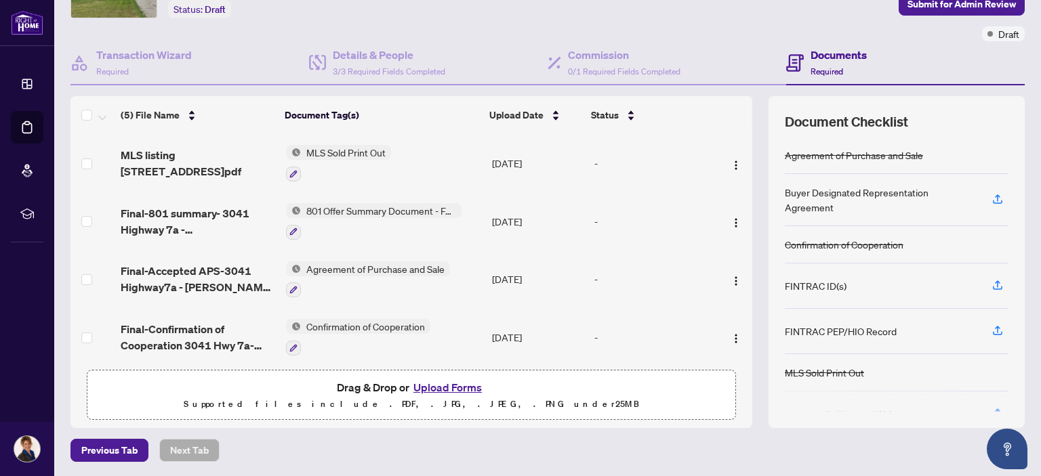
click at [437, 382] on button "Upload Forms" at bounding box center [447, 388] width 77 height 18
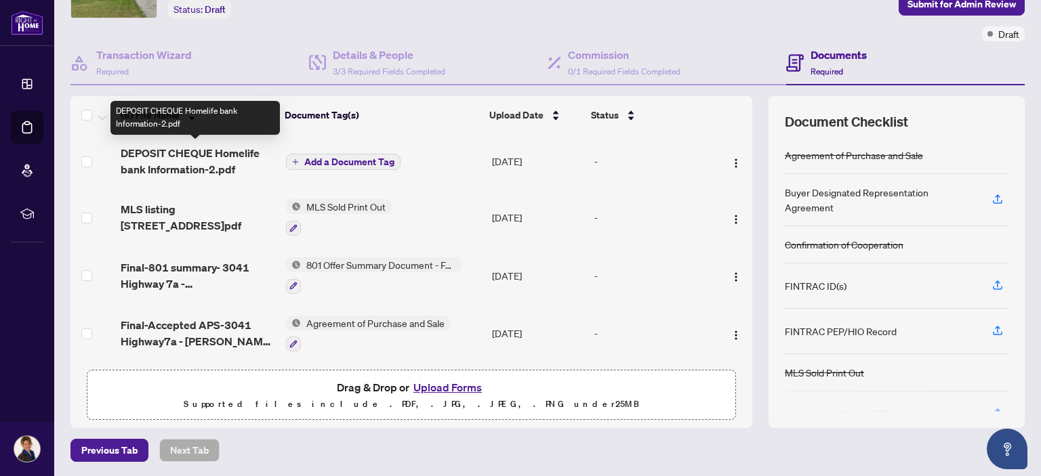
click at [169, 154] on span "DEPOSIT CHEQUE Homelife bank Information-2.pdf" at bounding box center [198, 161] width 154 height 33
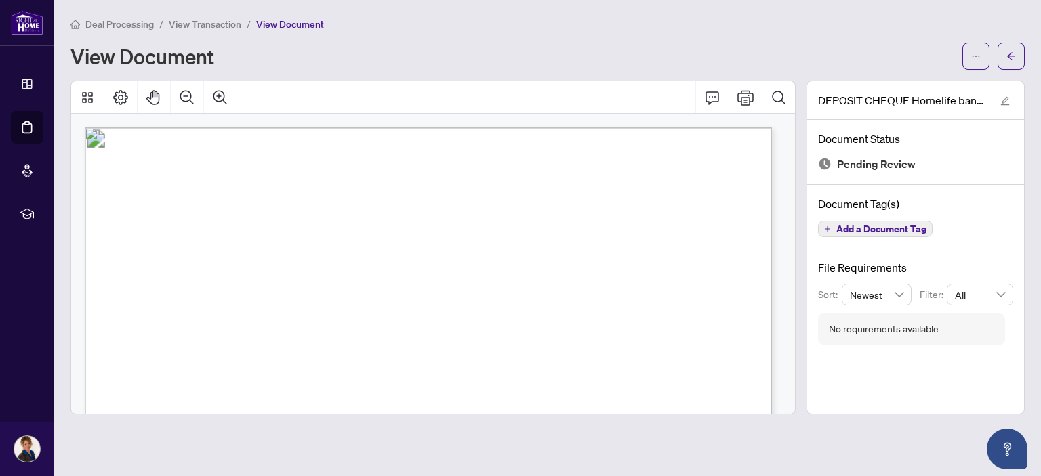
click at [1011, 54] on icon "arrow-left" at bounding box center [1010, 55] width 9 height 9
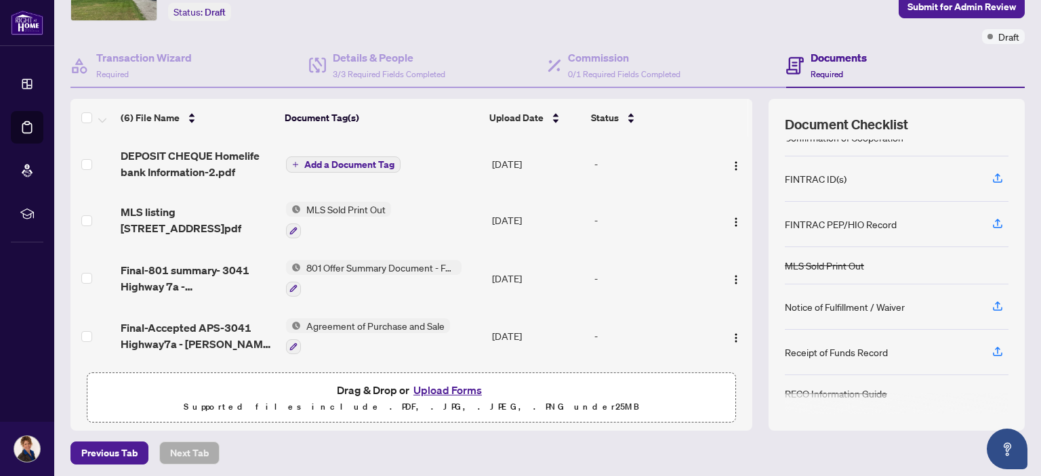
scroll to position [89, 0]
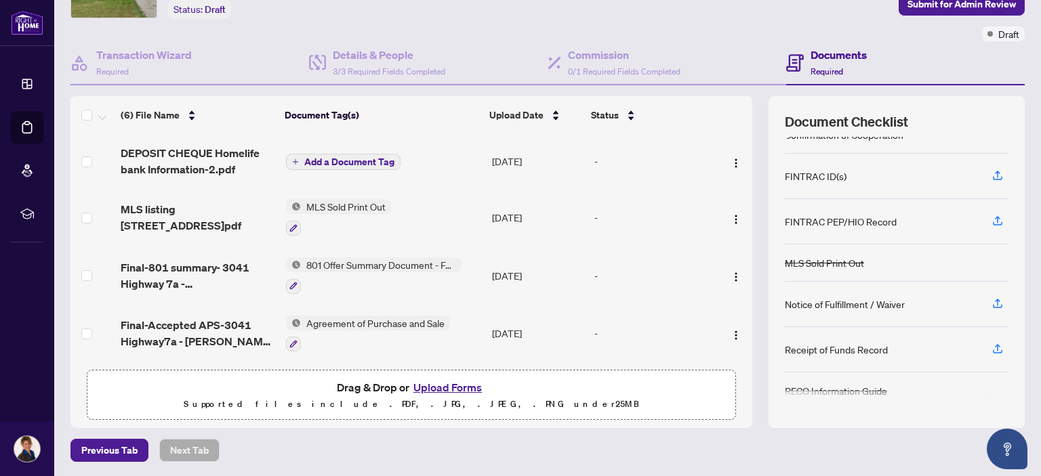
click at [427, 381] on button "Upload Forms" at bounding box center [447, 388] width 77 height 18
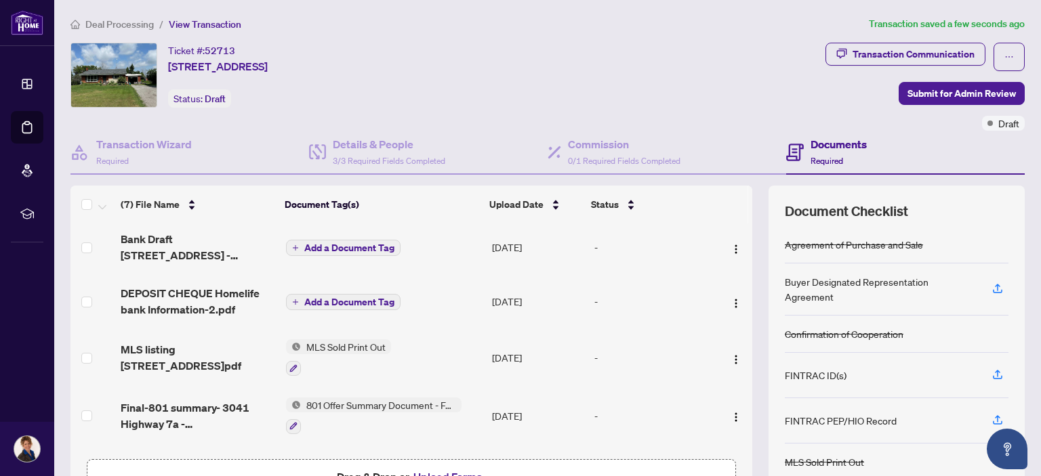
scroll to position [0, 0]
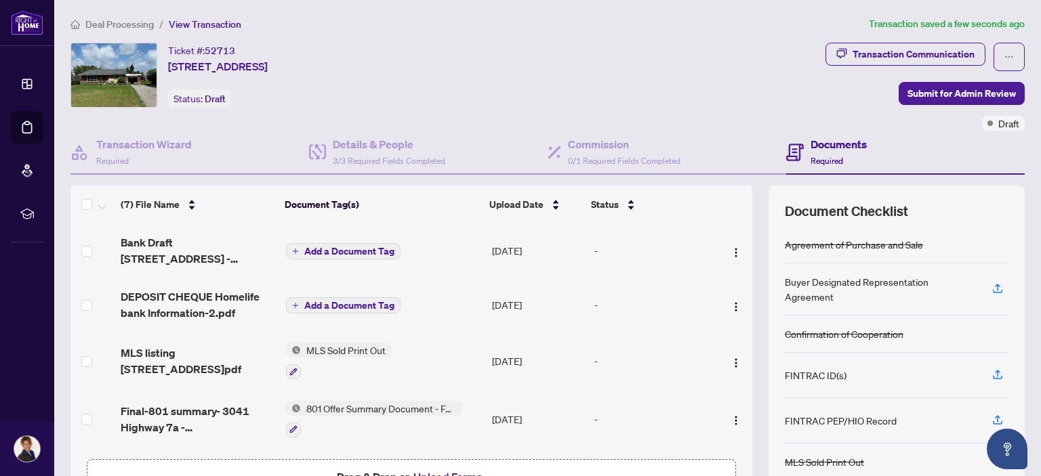
click at [316, 247] on span "Add a Document Tag" at bounding box center [349, 251] width 90 height 9
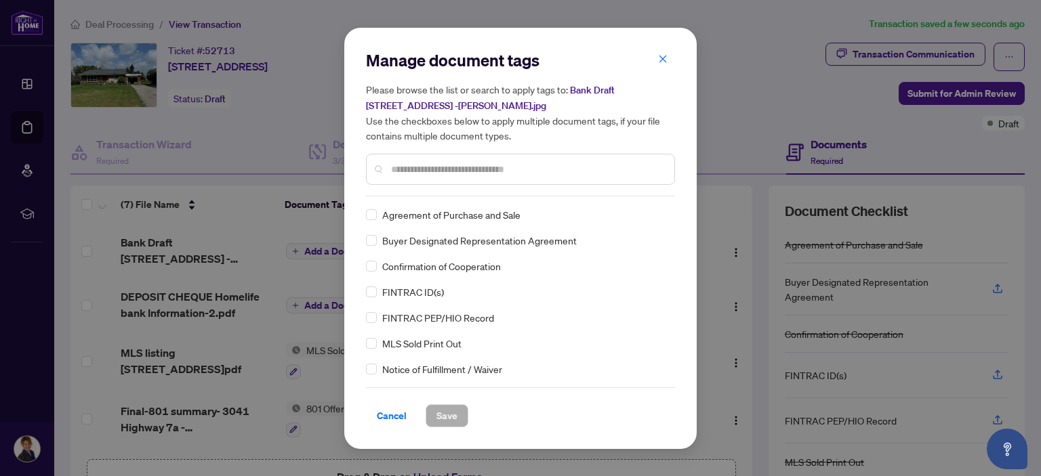
click at [406, 168] on input "text" at bounding box center [527, 169] width 272 height 15
type input "*"
type input "***"
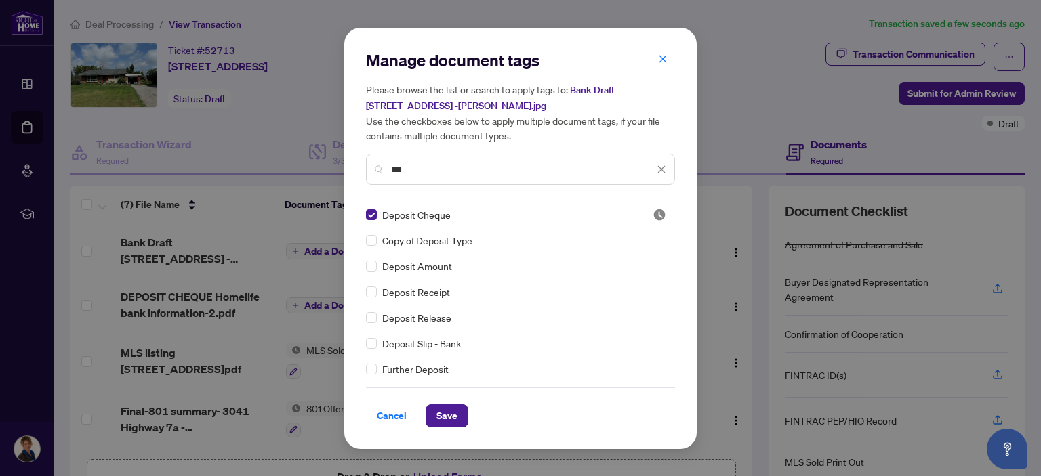
click at [440, 411] on span "Save" at bounding box center [446, 416] width 21 height 22
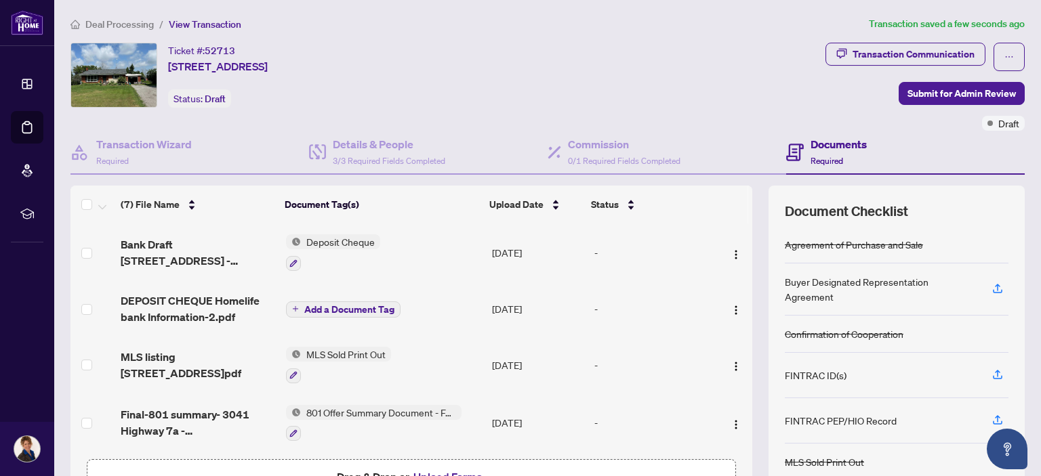
click at [315, 305] on span "Add a Document Tag" at bounding box center [349, 309] width 90 height 9
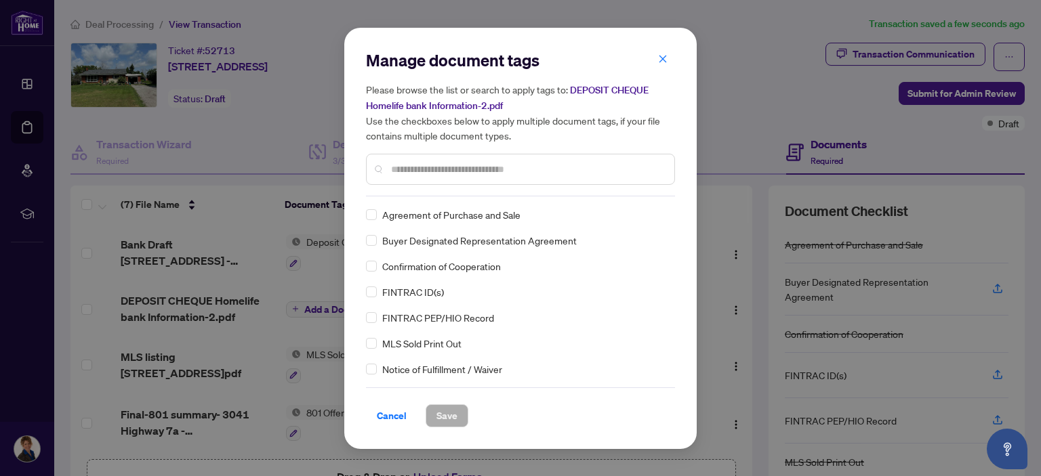
click at [394, 166] on input "text" at bounding box center [527, 169] width 272 height 15
type input "***"
click at [390, 414] on span "Cancel" at bounding box center [392, 416] width 30 height 22
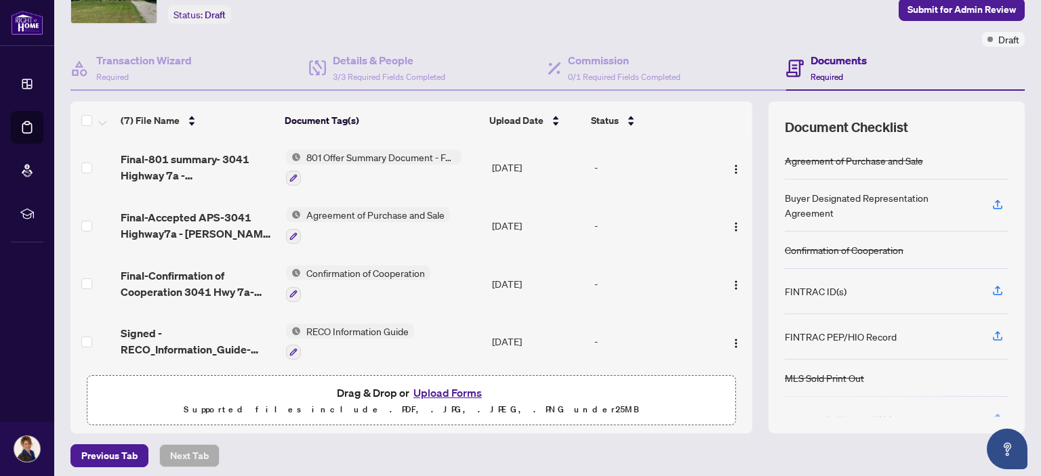
scroll to position [89, 0]
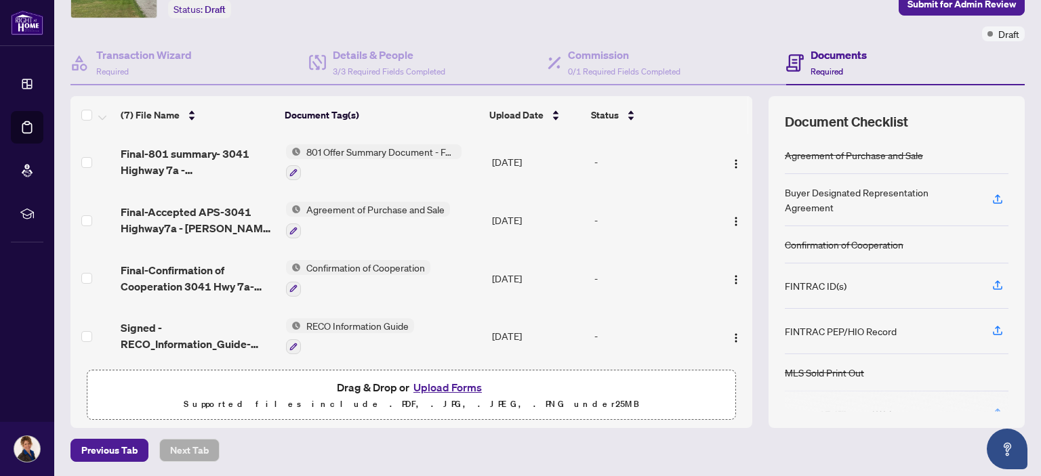
click at [444, 381] on button "Upload Forms" at bounding box center [447, 388] width 77 height 18
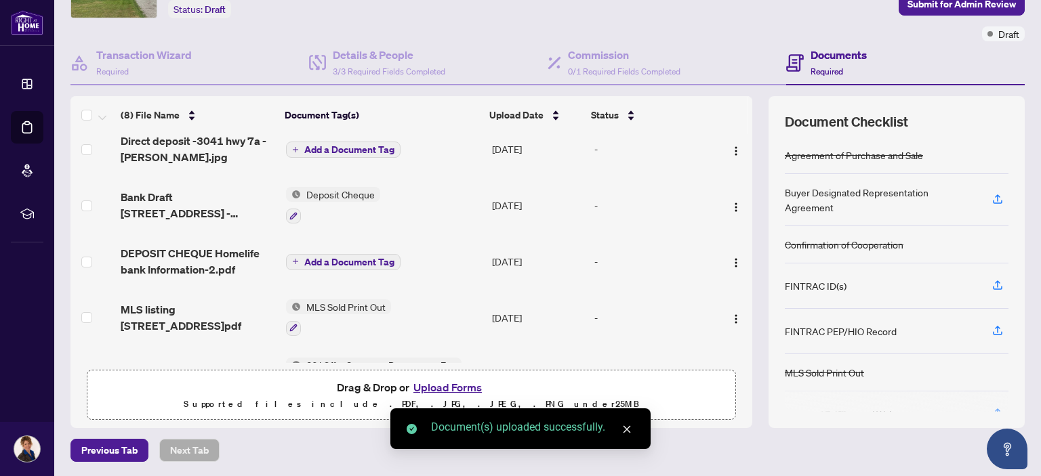
scroll to position [0, 0]
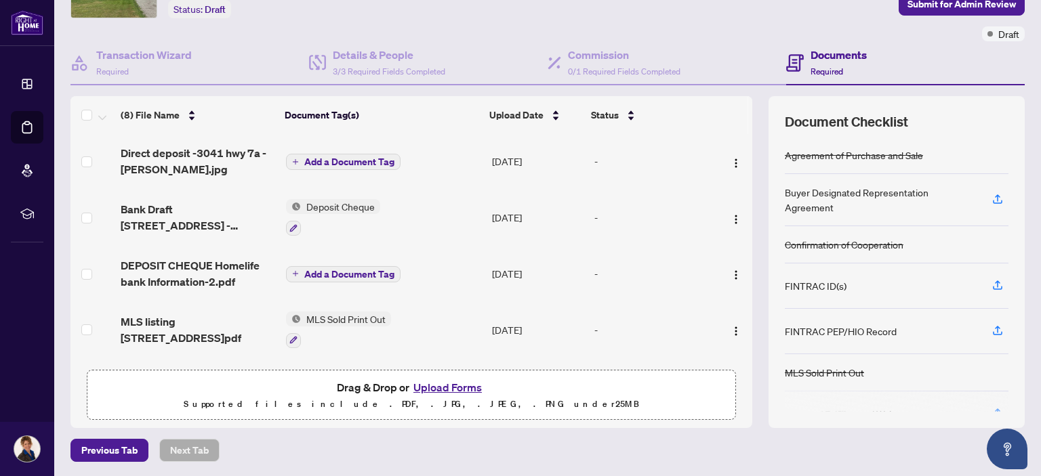
click at [339, 157] on span "Add a Document Tag" at bounding box center [349, 161] width 90 height 9
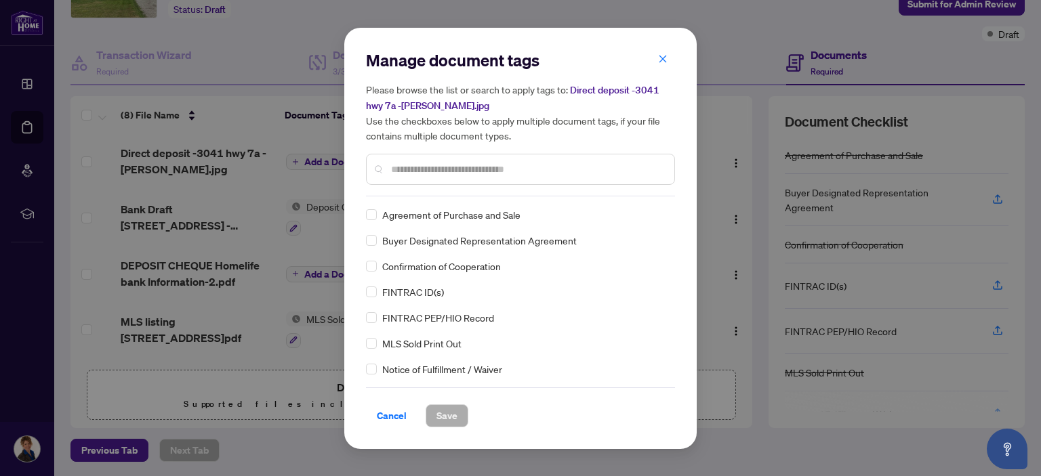
click at [398, 164] on input "text" at bounding box center [527, 169] width 272 height 15
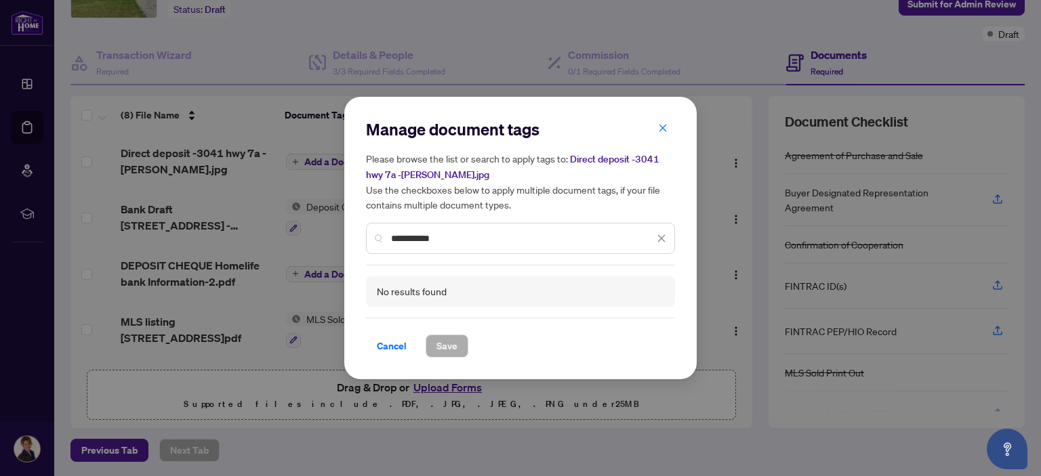
type input "**********"
click at [396, 344] on span "Cancel" at bounding box center [392, 346] width 30 height 22
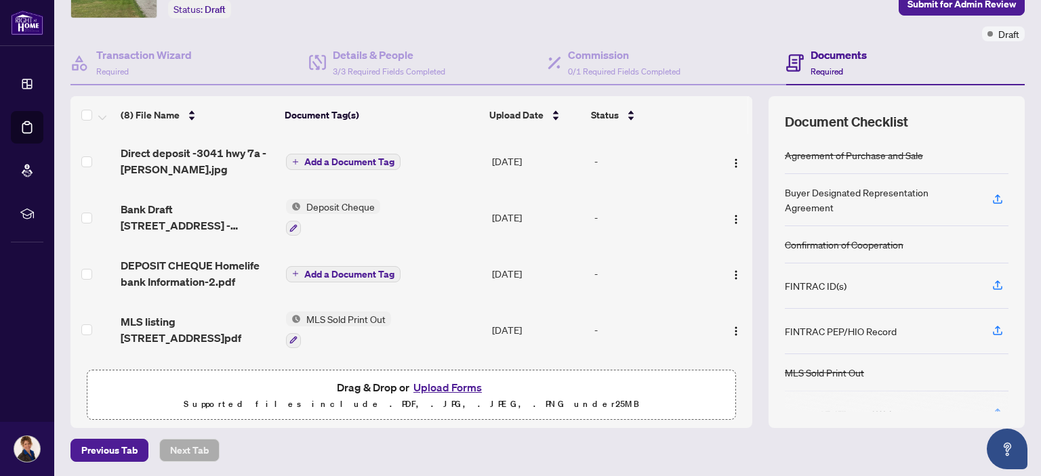
click at [349, 157] on span "Add a Document Tag" at bounding box center [349, 161] width 90 height 9
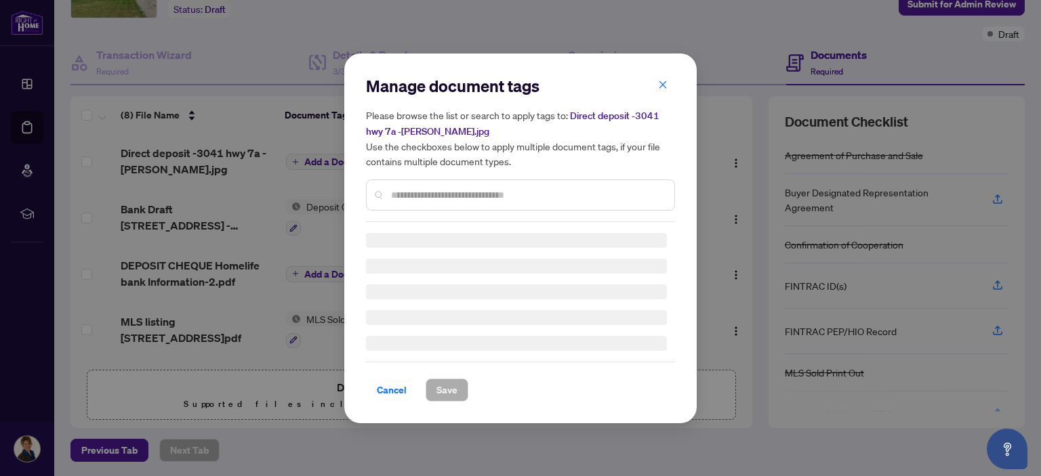
click at [398, 193] on input "text" at bounding box center [527, 195] width 272 height 15
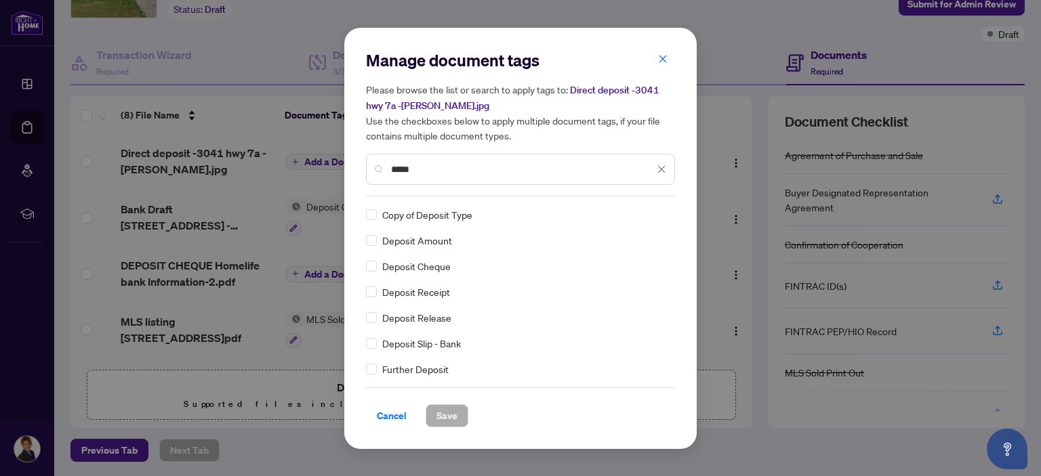
type input "*****"
click at [443, 411] on span "Save" at bounding box center [446, 416] width 21 height 22
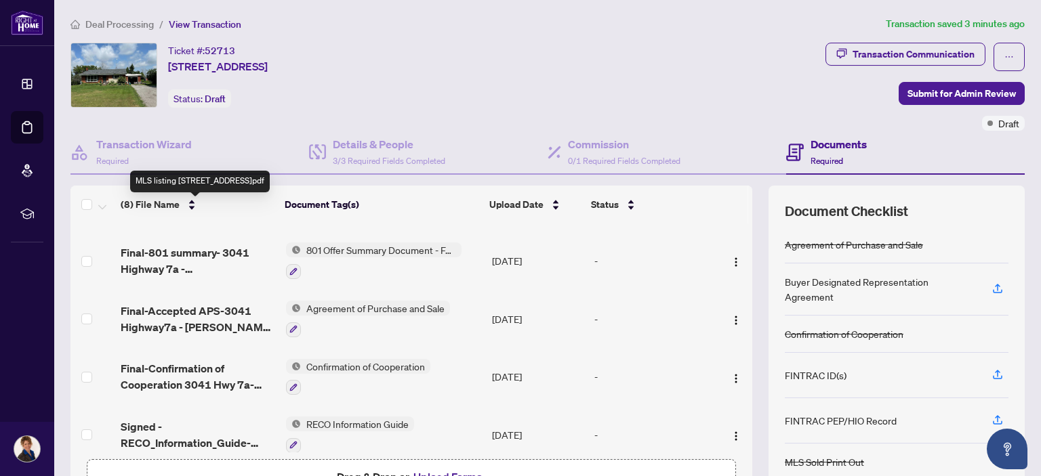
scroll to position [228, 0]
